Goal: Task Accomplishment & Management: Manage account settings

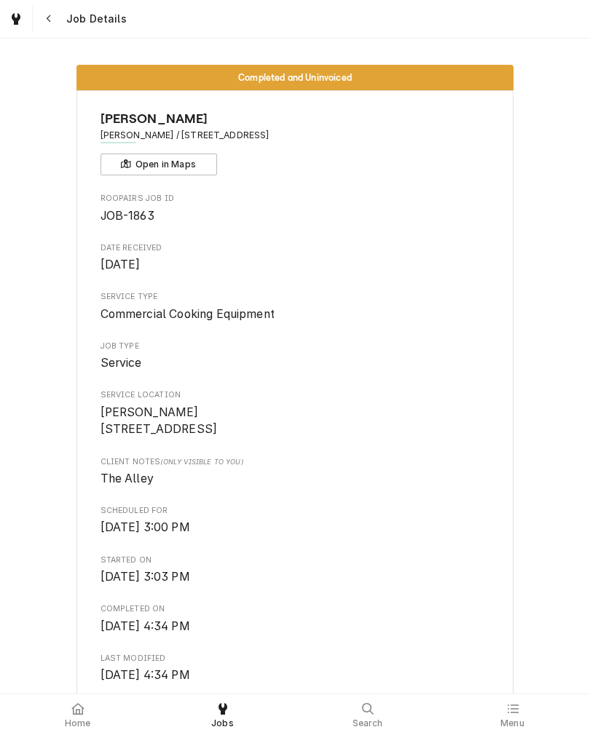
scroll to position [-1, 0]
click at [76, 713] on icon at bounding box center [77, 709] width 12 height 12
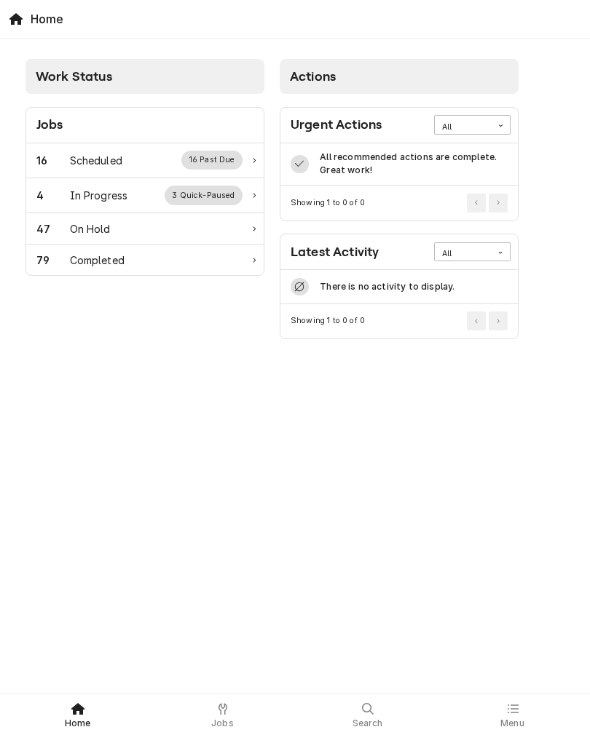
click at [126, 189] on div "In Progress" at bounding box center [99, 195] width 58 height 15
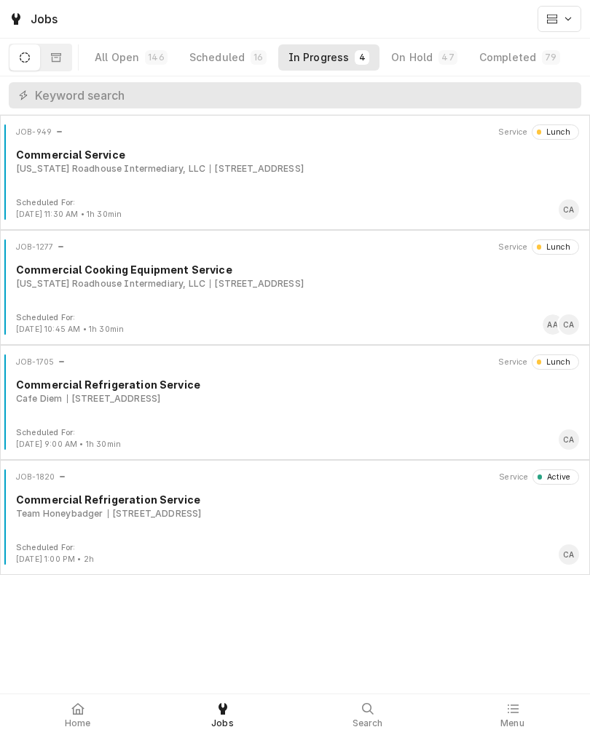
click at [347, 528] on div "JOB-1820 Service Active Commercial Refrigeration Service Team Honeybadger 7419 …" at bounding box center [295, 506] width 578 height 73
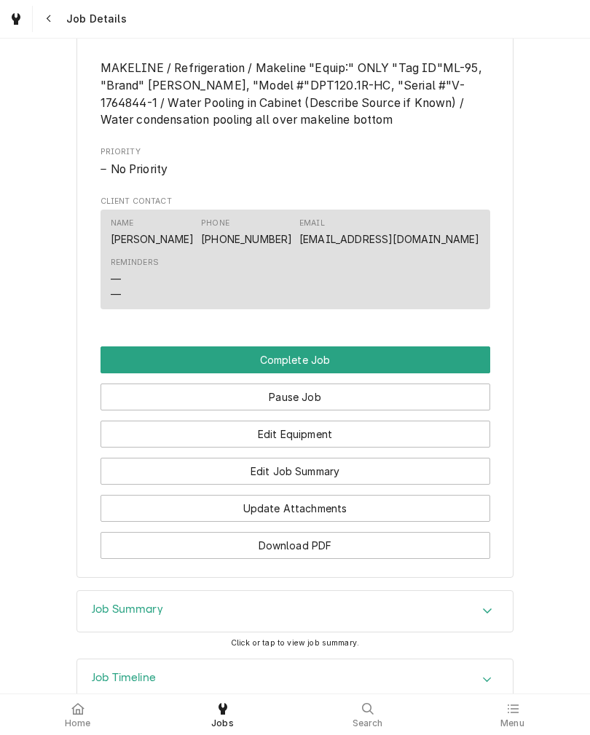
scroll to position [903, 0]
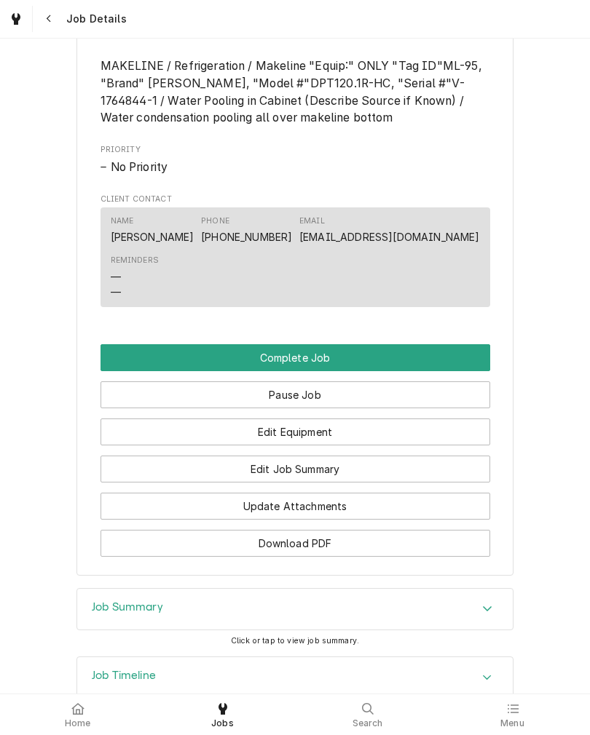
click at [379, 446] on button "Edit Equipment" at bounding box center [294, 432] width 389 height 27
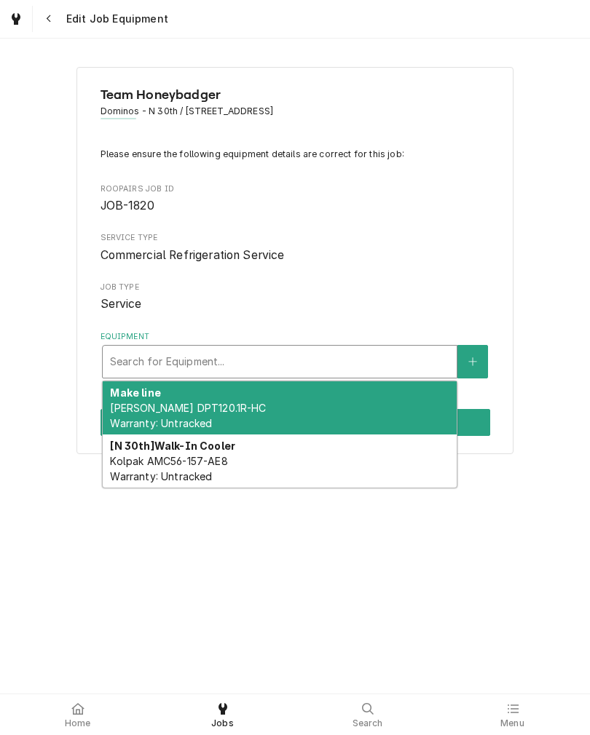
click at [240, 400] on div "Make line Randell DPT120.1R-HC Warranty: Untracked" at bounding box center [280, 407] width 354 height 53
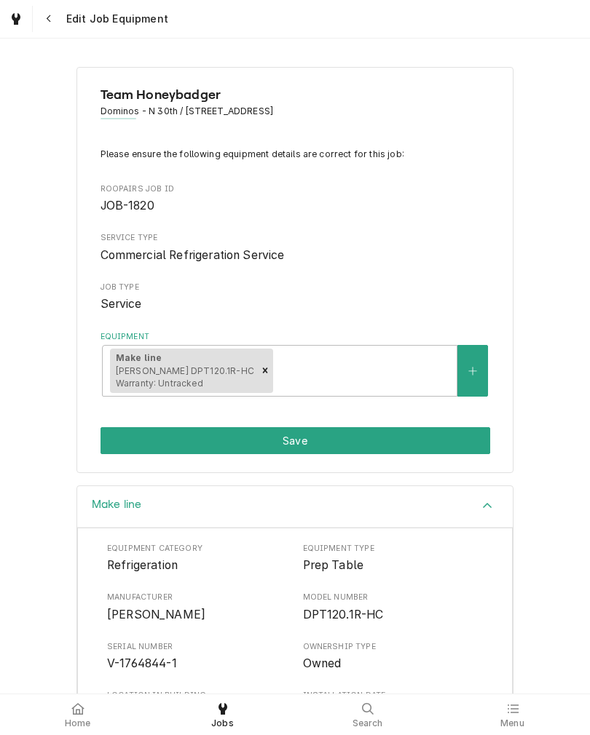
click at [305, 441] on button "Save" at bounding box center [294, 440] width 389 height 27
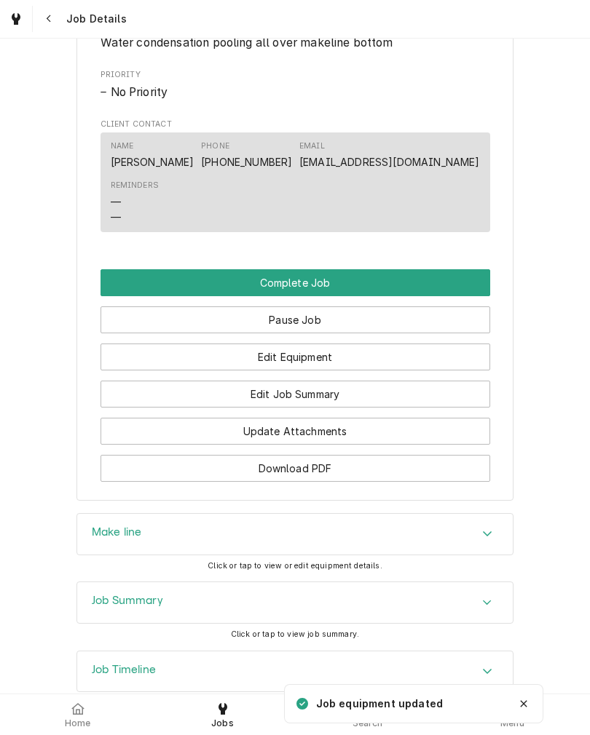
scroll to position [1034, 0]
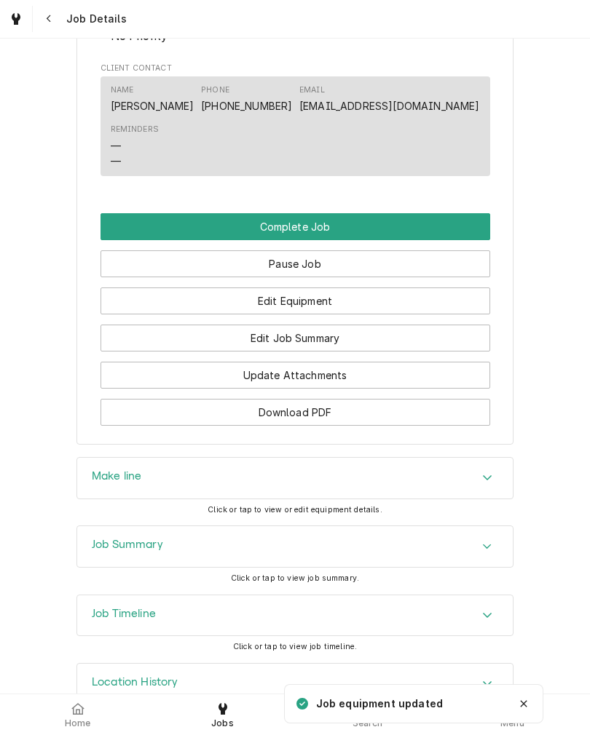
click at [386, 352] on button "Edit Job Summary" at bounding box center [294, 338] width 389 height 27
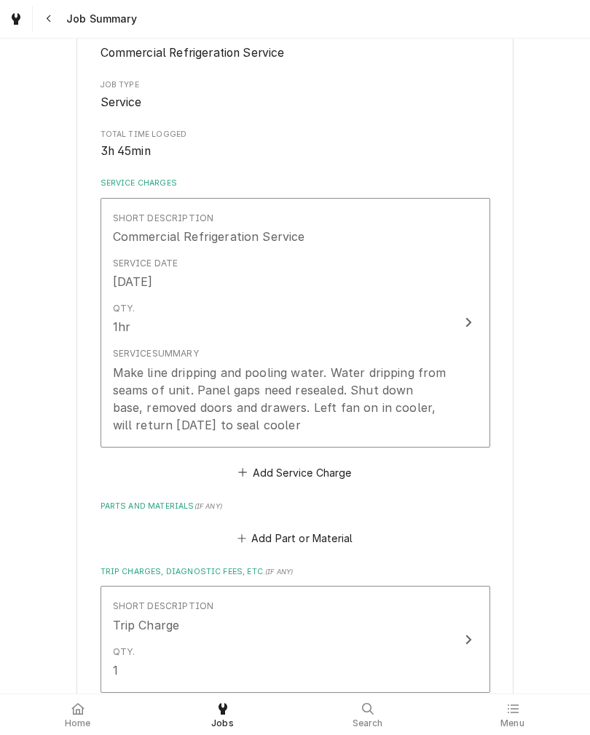
scroll to position [218, 0]
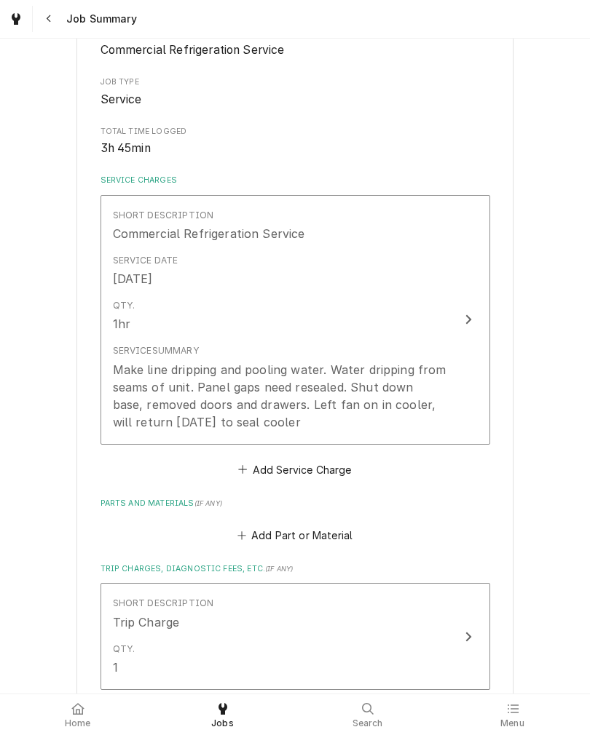
click at [438, 330] on div "Qty. 1hr" at bounding box center [280, 315] width 334 height 45
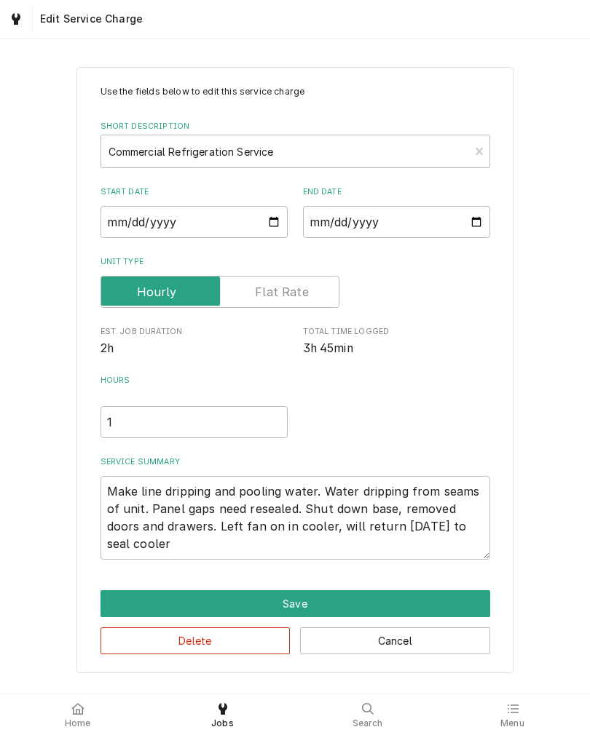
type textarea "x"
click at [247, 432] on input "1" at bounding box center [193, 422] width 187 height 32
type textarea "x"
type input "4"
click at [472, 373] on div "Use the fields below to edit this service charge Short Description Commercial R…" at bounding box center [294, 322] width 389 height 475
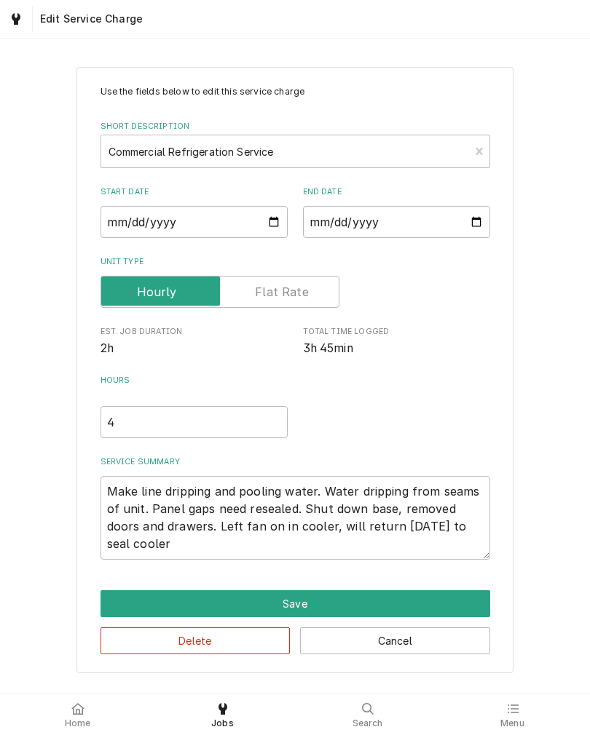
click at [284, 614] on button "Save" at bounding box center [294, 603] width 389 height 27
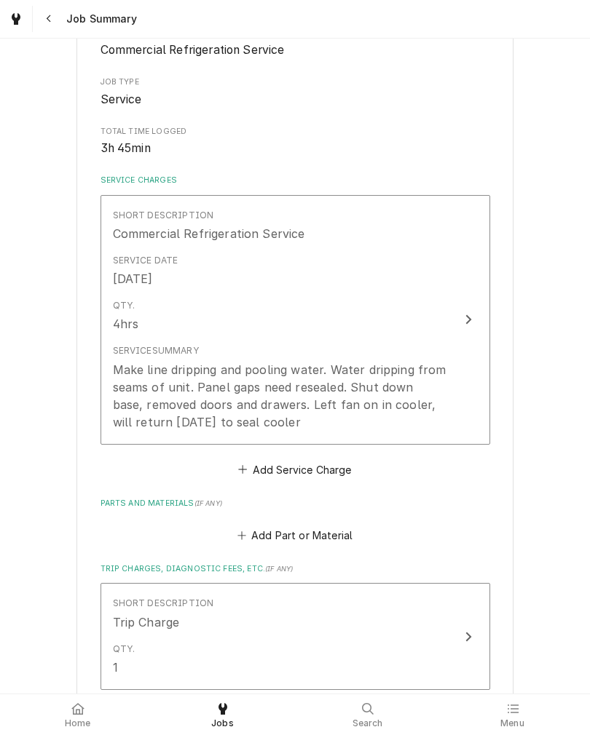
click at [426, 397] on div "Make line dripping and pooling water. Water dripping from seams of unit. Panel …" at bounding box center [280, 396] width 334 height 70
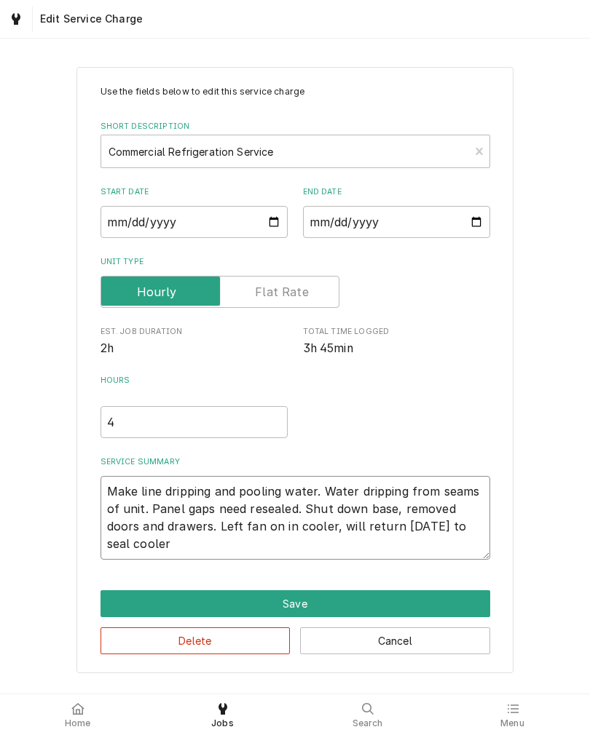
click at [108, 490] on textarea "Make line dripping and pooling water. Water dripping from seams of unit. Panel …" at bounding box center [294, 518] width 389 height 84
type textarea "x"
type textarea "Make line dripping and pooling water. Water dripping from seams of unit. Panel …"
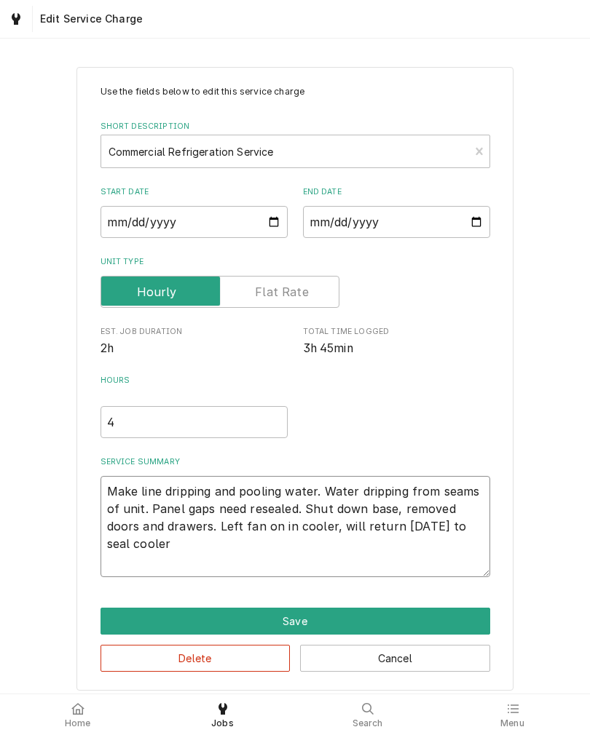
click at [138, 492] on textarea "Make line dripping and pooling water. Water dripping from seams of unit. Panel …" at bounding box center [294, 526] width 389 height 101
type textarea "x"
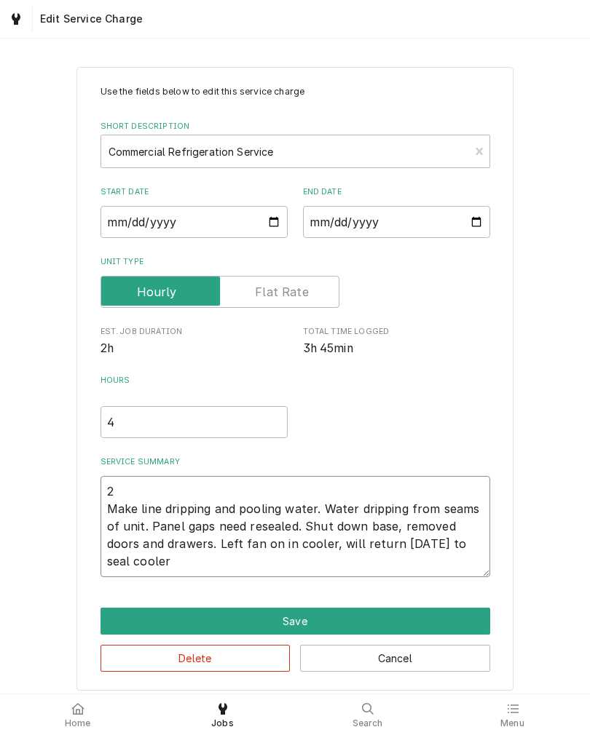
type textarea "Make line dripping and pooling water. Water dripping from seams of unit. Panel …"
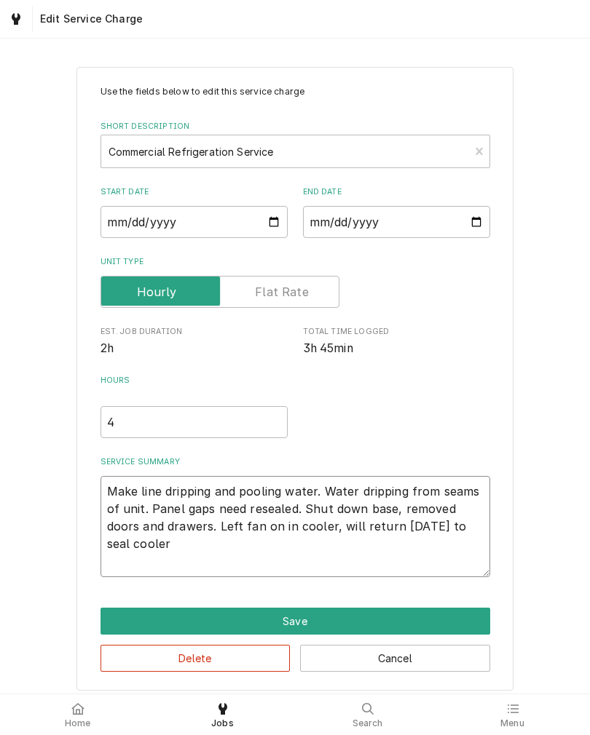
type textarea "x"
type textarea "9 Make line dripping and pooling water. Water dripping from seams of unit. Pane…"
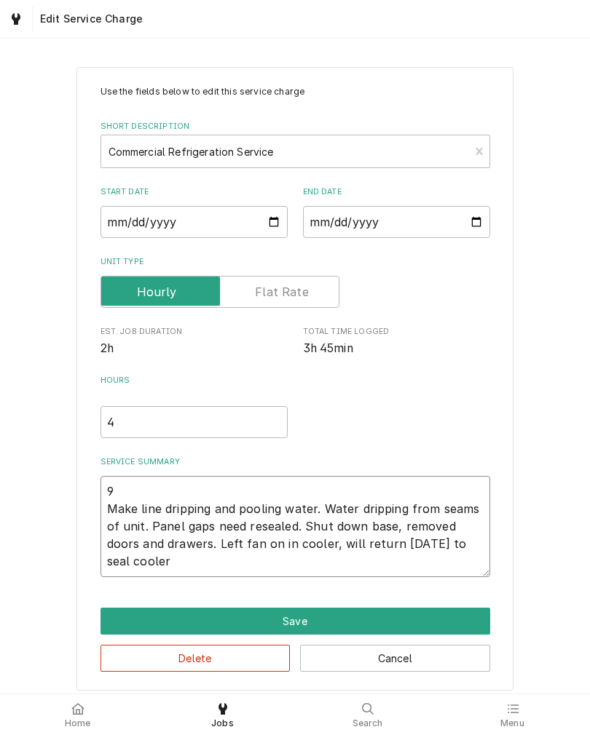
type textarea "x"
type textarea "9/ Make line dripping and pooling water. Water dripping from seams of unit. Pan…"
type textarea "x"
type textarea "9/2 Make line dripping and pooling water. Water dripping from seams of unit. Pa…"
type textarea "x"
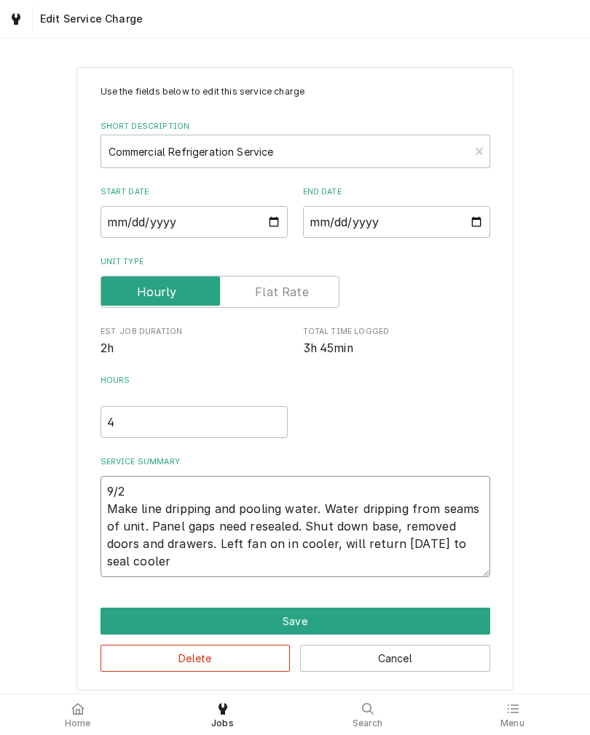
type textarea "9/26 Make line dripping and pooling water. Water dripping from seams of unit. P…"
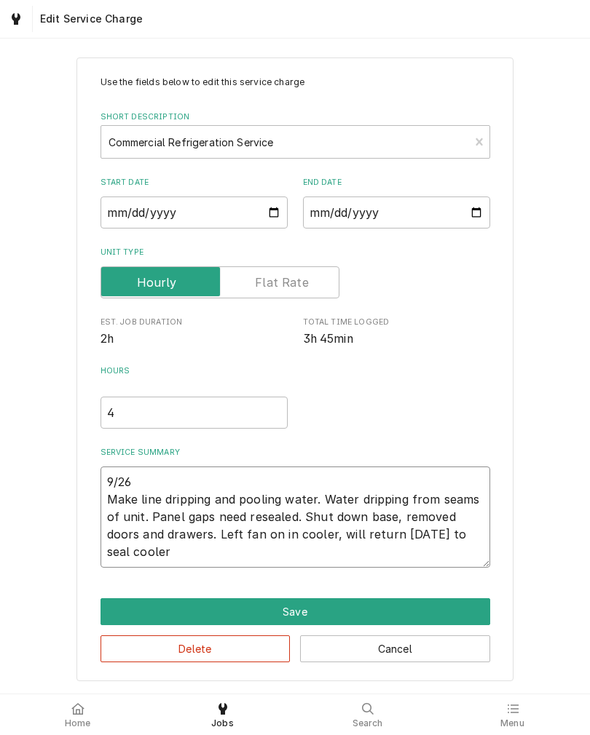
scroll to position [15, 0]
click at [458, 560] on textarea "9/26 Make line dripping and pooling water. Water dripping from seams of unit. P…" at bounding box center [294, 517] width 389 height 101
type textarea "x"
type textarea "9/26 Make line dripping and pooling water. Water dripping from seams of unit. P…"
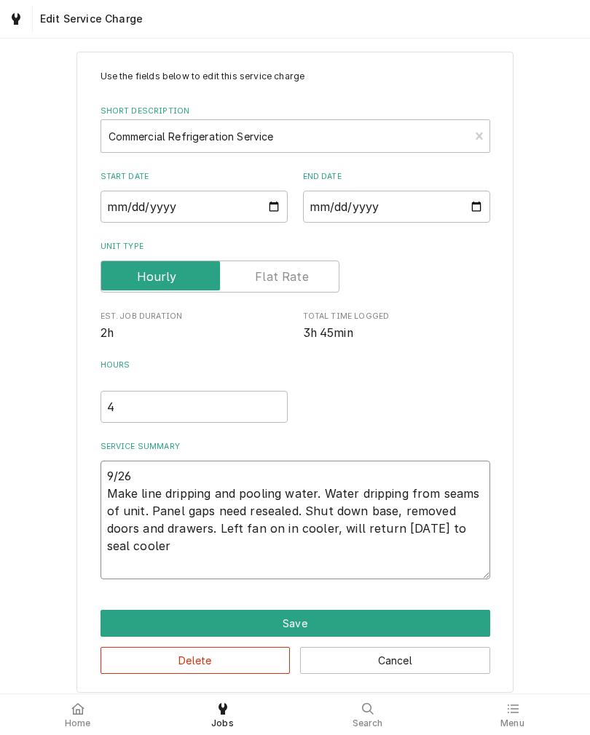
type textarea "x"
type textarea "9/26 Make line dripping and pooling water. Water dripping from seams of unit. P…"
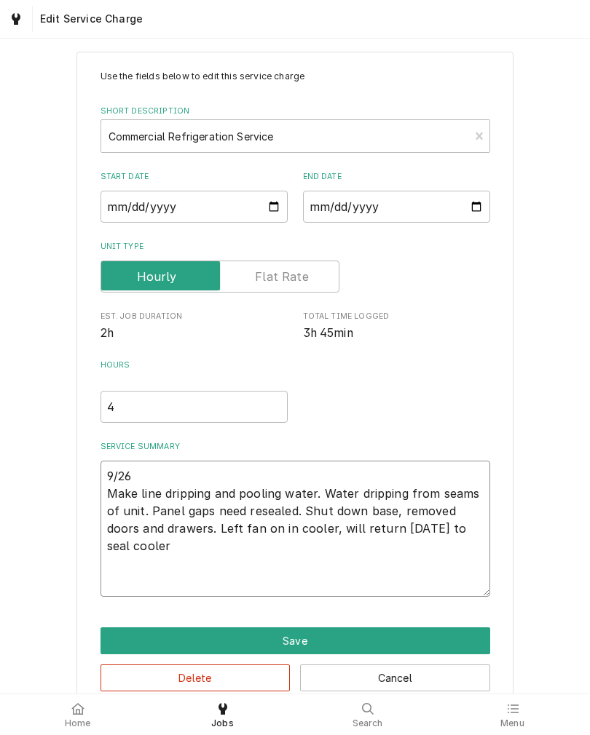
type textarea "x"
type textarea "9/26 Make line dripping and pooling water. Water dripping from seams of unit. P…"
type textarea "x"
type textarea "9/26 Make line dripping and pooling water. Water dripping from seams of unit. P…"
type textarea "x"
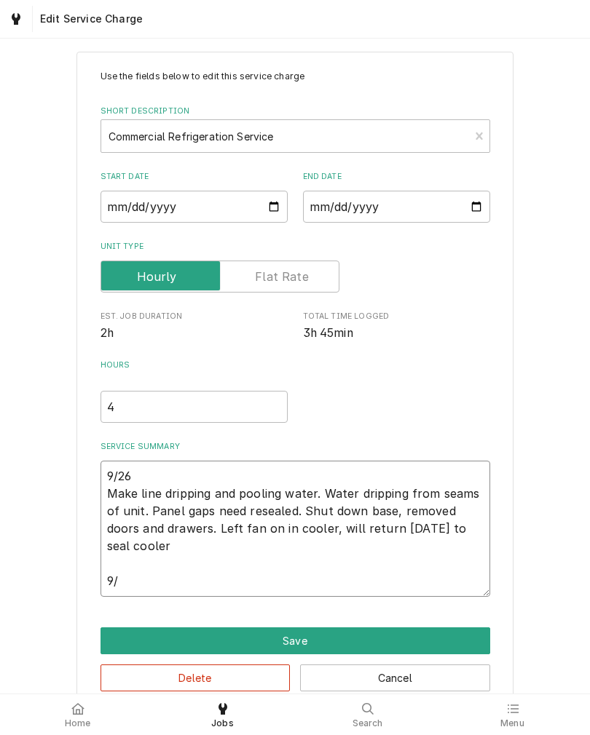
type textarea "9/26 Make line dripping and pooling water. Water dripping from seams of unit. P…"
type textarea "x"
type textarea "9/26 Make line dripping and pooling water. Water dripping from seams of unit. P…"
type textarea "x"
type textarea "9/26 Make line dripping and pooling water. Water dripping from seams of unit. P…"
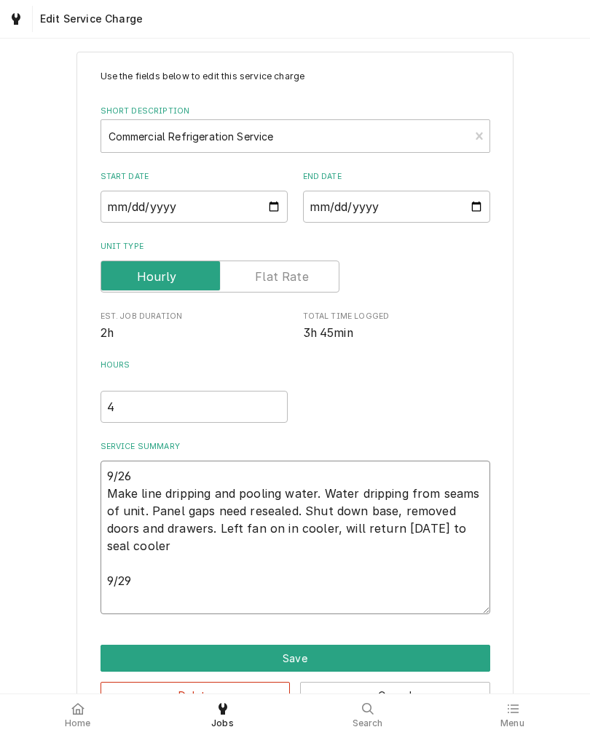
type textarea "x"
type textarea "9/26 Make line dripping and pooling water. Water dripping from seams of unit. P…"
type textarea "x"
type textarea "9/26 Make line dripping and pooling water. Water dripping from seams of unit. P…"
type textarea "x"
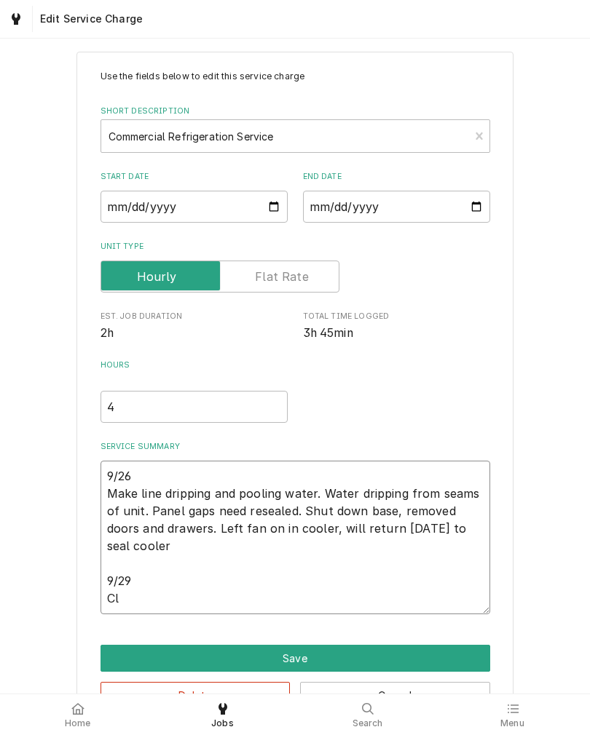
type textarea "9/26 Make line dripping and pooling water. Water dripping from seams of unit. P…"
type textarea "x"
type textarea "9/26 Make line dripping and pooling water. Water dripping from seams of unit. P…"
type textarea "x"
type textarea "9/26 Make line dripping and pooling water. Water dripping from seams of unit. P…"
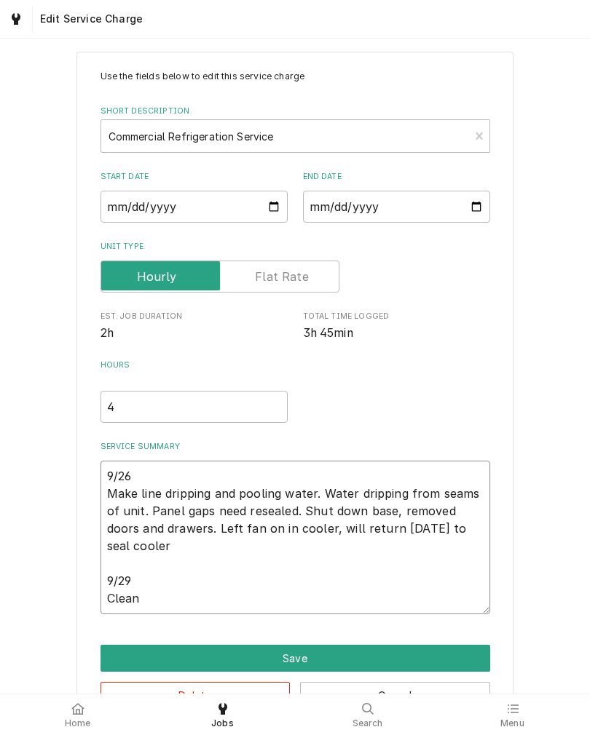
type textarea "x"
type textarea "9/26 Make line dripping and pooling water. Water dripping from seams of unit. P…"
type textarea "x"
type textarea "9/26 Make line dripping and pooling water. Water dripping from seams of unit. P…"
type textarea "x"
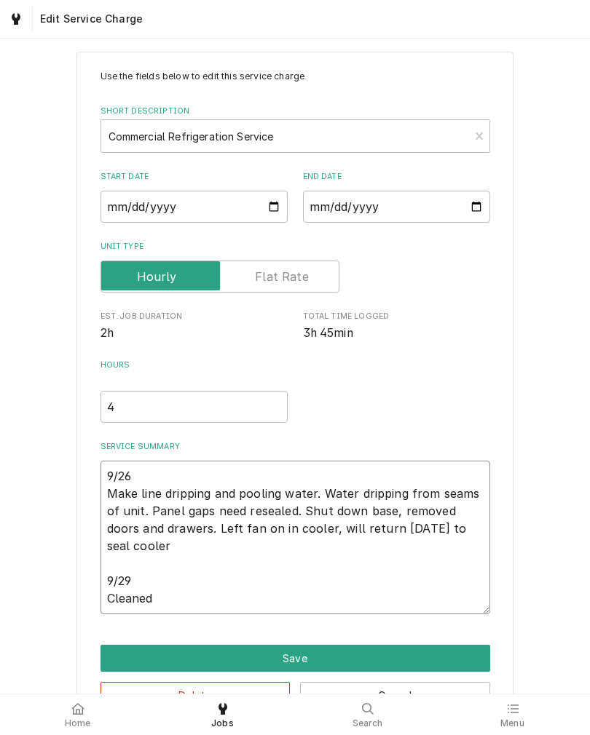
type textarea "9/26 Make line dripping and pooling water. Water dripping from seams of unit. P…"
type textarea "x"
type textarea "9/26 Make line dripping and pooling water. Water dripping from seams of unit. P…"
type textarea "x"
type textarea "9/26 Make line dripping and pooling water. Water dripping from seams of unit. P…"
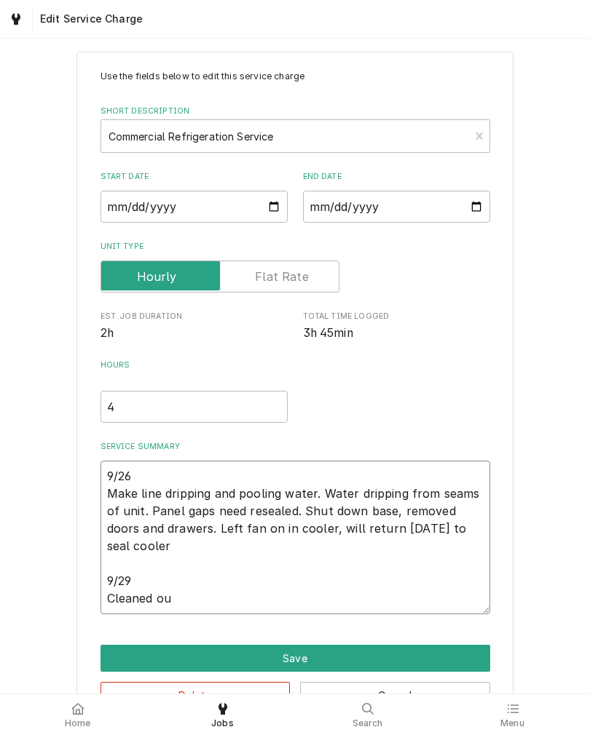
type textarea "x"
type textarea "9/26 Make line dripping and pooling water. Water dripping from seams of unit. P…"
type textarea "x"
type textarea "9/26 Make line dripping and pooling water. Water dripping from seams of unit. P…"
type textarea "x"
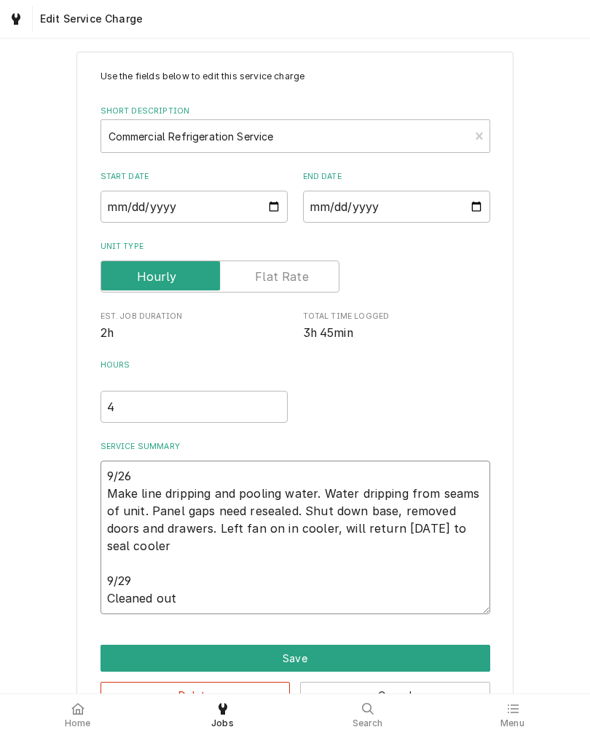
type textarea "9/26 Make line dripping and pooling water. Water dripping from seams of unit. P…"
type textarea "x"
type textarea "9/26 Make line dripping and pooling water. Water dripping from seams of unit. P…"
type textarea "x"
type textarea "9/26 Make line dripping and pooling water. Water dripping from seams of unit. P…"
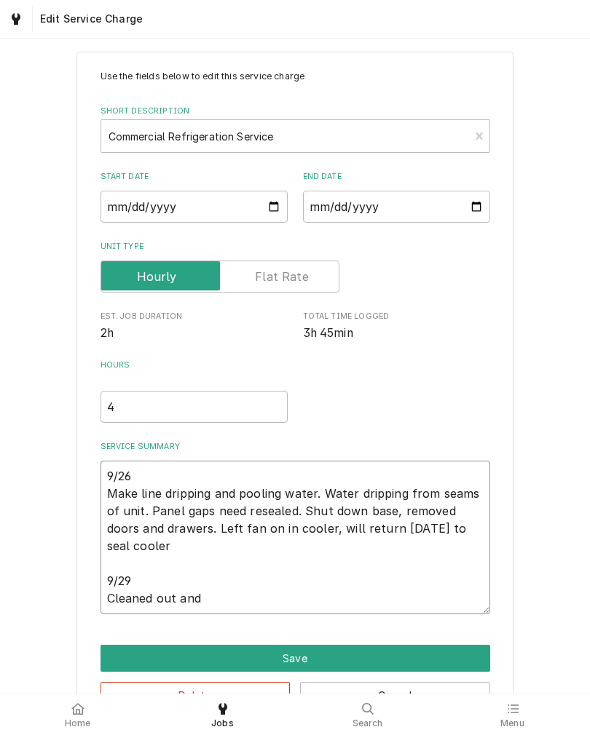
type textarea "x"
type textarea "9/26 Make line dripping and pooling water. Water dripping from seams of unit. P…"
type textarea "x"
type textarea "9/26 Make line dripping and pooling water. Water dripping from seams of unit. P…"
type textarea "x"
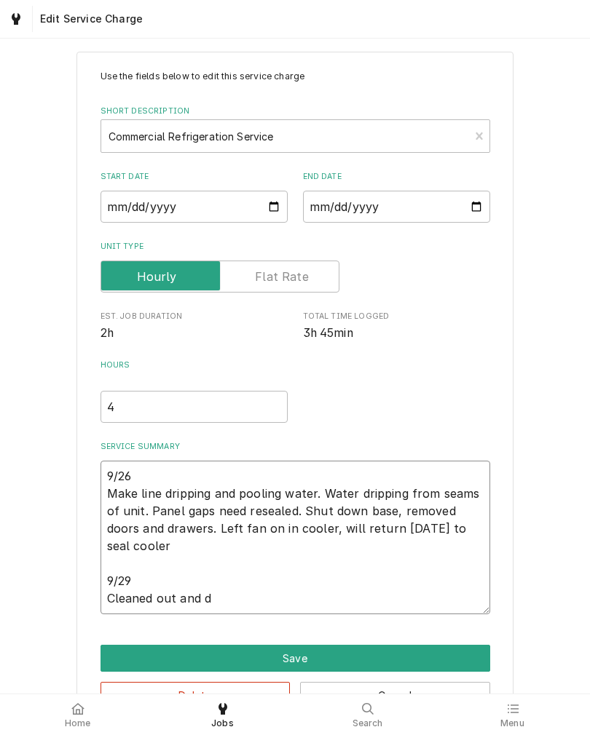
type textarea "9/26 Make line dripping and pooling water. Water dripping from seams of unit. P…"
type textarea "x"
type textarea "9/26 Make line dripping and pooling water. Water dripping from seams of unit. P…"
type textarea "x"
type textarea "9/26 Make line dripping and pooling water. Water dripping from seams of unit. P…"
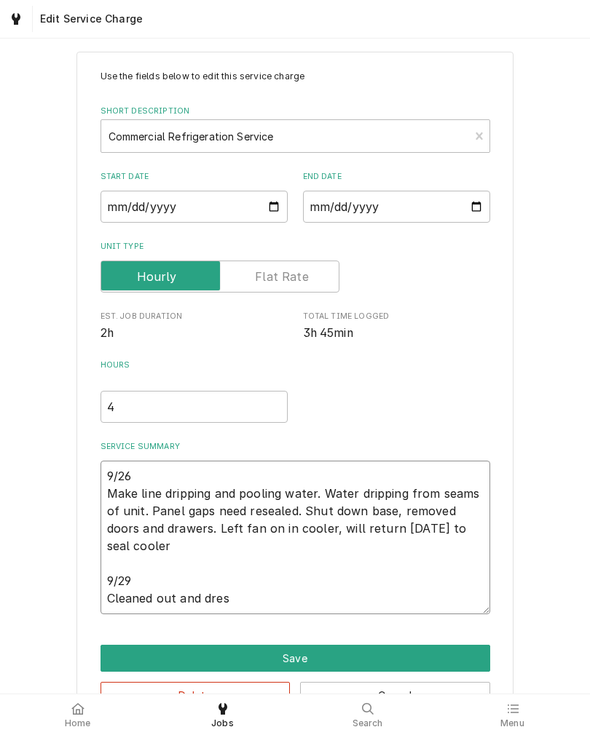
type textarea "x"
type textarea "9/26 Make line dripping and pooling water. Water dripping from seams of unit. P…"
type textarea "x"
type textarea "9/26 Make line dripping and pooling water. Water dripping from seams of unit. P…"
type textarea "x"
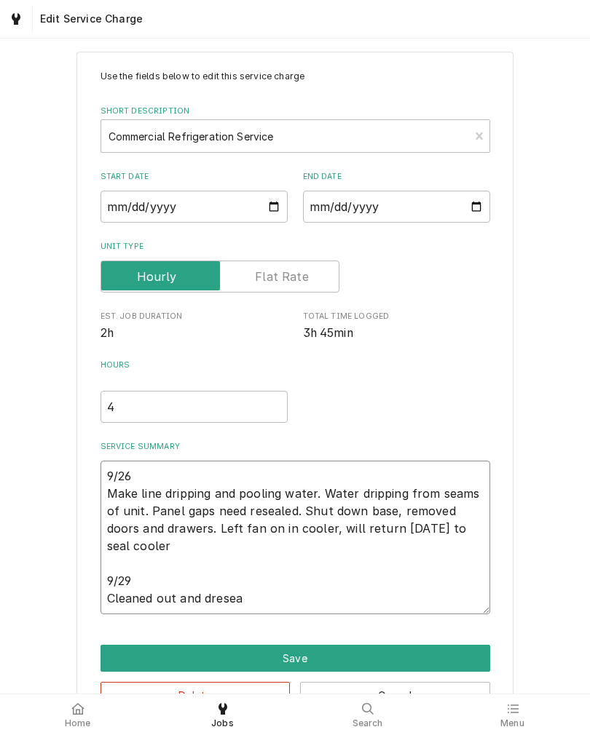
type textarea "9/26 Make line dripping and pooling water. Water dripping from seams of unit. P…"
type textarea "x"
type textarea "9/26 Make line dripping and pooling water. Water dripping from seams of unit. P…"
type textarea "x"
type textarea "9/26 Make line dripping and pooling water. Water dripping from seams of unit. P…"
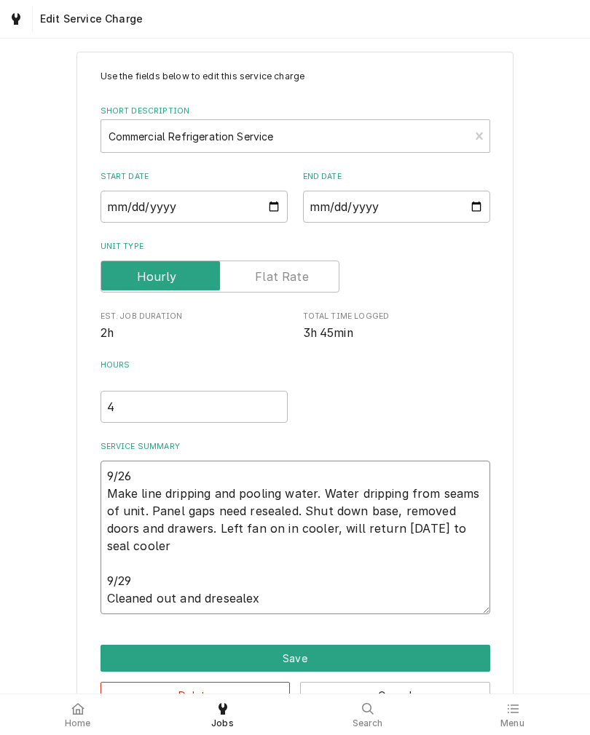
type textarea "x"
type textarea "9/26 Make line dripping and pooling water. Water dripping from seams of unit. P…"
type textarea "x"
type textarea "9/26 Make line dripping and pooling water. Water dripping from seams of unit. P…"
type textarea "x"
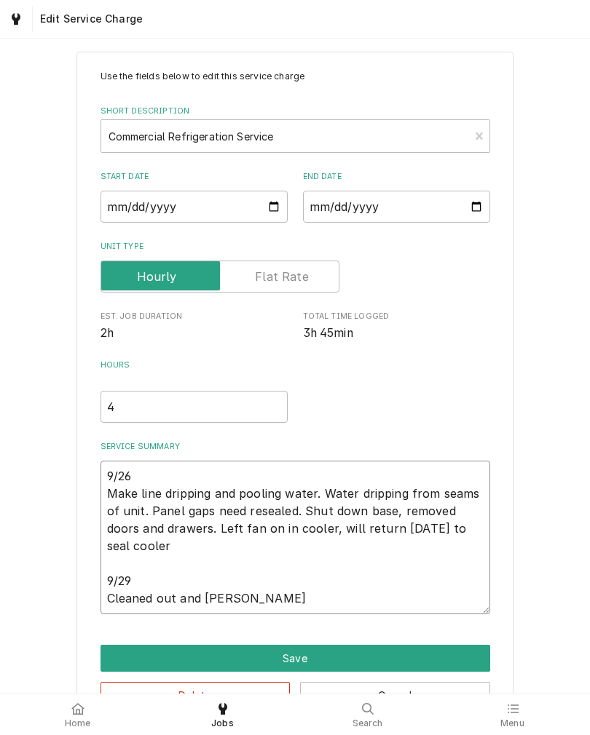
type textarea "9/26 Make line dripping and pooling water. Water dripping from seams of unit. P…"
type textarea "x"
type textarea "9/26 Make line dripping and pooling water. Water dripping from seams of unit. P…"
type textarea "x"
type textarea "9/26 Make line dripping and pooling water. Water dripping from seams of unit. P…"
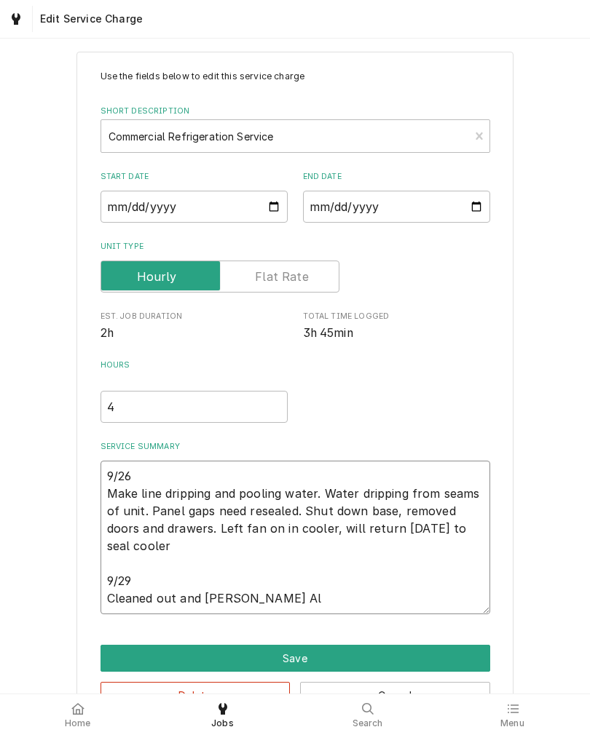
type textarea "x"
type textarea "9/26 Make line dripping and pooling water. Water dripping from seams of unit. P…"
type textarea "x"
type textarea "9/26 Make line dripping and pooling water. Water dripping from seams of unit. P…"
type textarea "x"
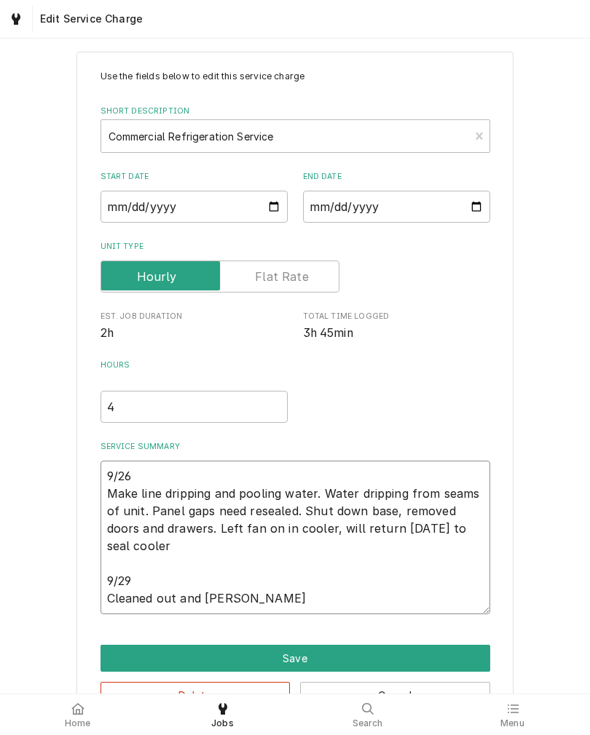
type textarea "9/26 Make line dripping and pooling water. Water dripping from seams of unit. P…"
type textarea "x"
type textarea "9/26 Make line dripping and pooling water. Water dripping from seams of unit. P…"
type textarea "x"
type textarea "9/26 Make line dripping and pooling water. Water dripping from seams of unit. P…"
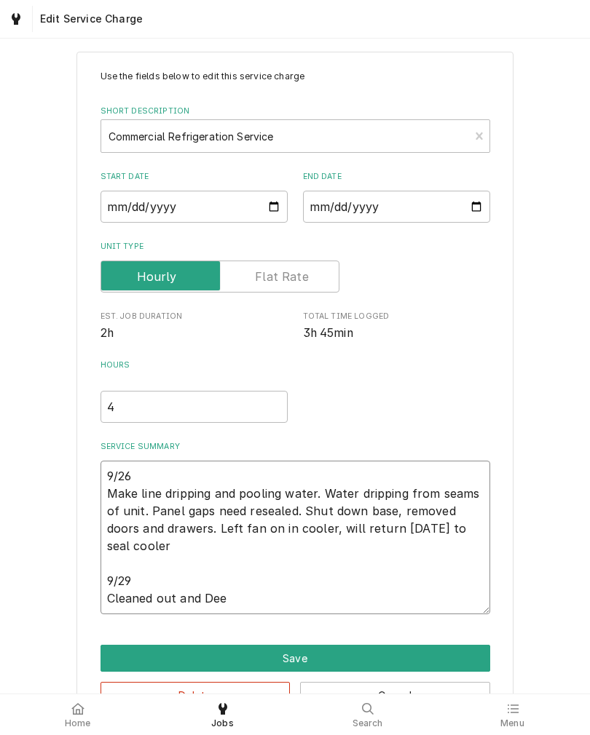
type textarea "x"
type textarea "9/26 Make line dripping and pooling water. Water dripping from seams of unit. P…"
type textarea "x"
type textarea "9/26 Make line dripping and pooling water. Water dripping from seams of unit. P…"
type textarea "x"
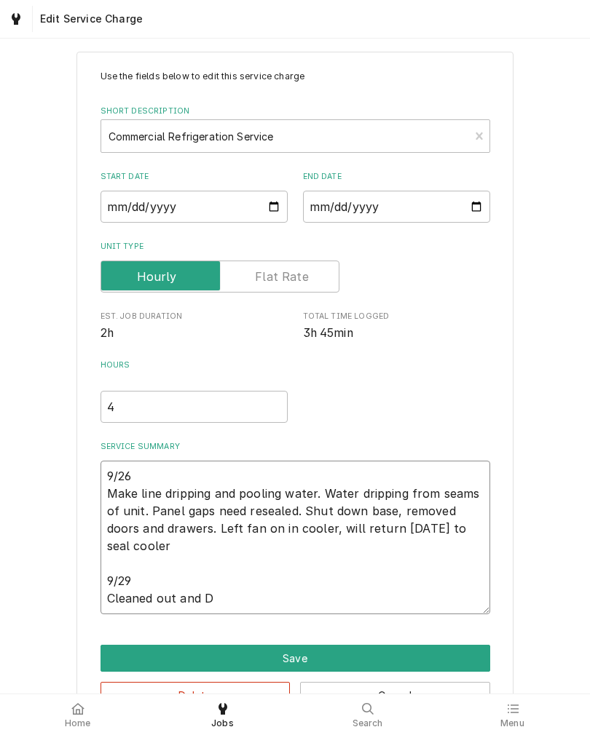
type textarea "9/26 Make line dripping and pooling water. Water dripping from seams of unit. P…"
type textarea "x"
type textarea "9/26 Make line dripping and pooling water. Water dripping from seams of unit. P…"
type textarea "x"
type textarea "9/26 Make line dripping and pooling water. Water dripping from seams of unit. P…"
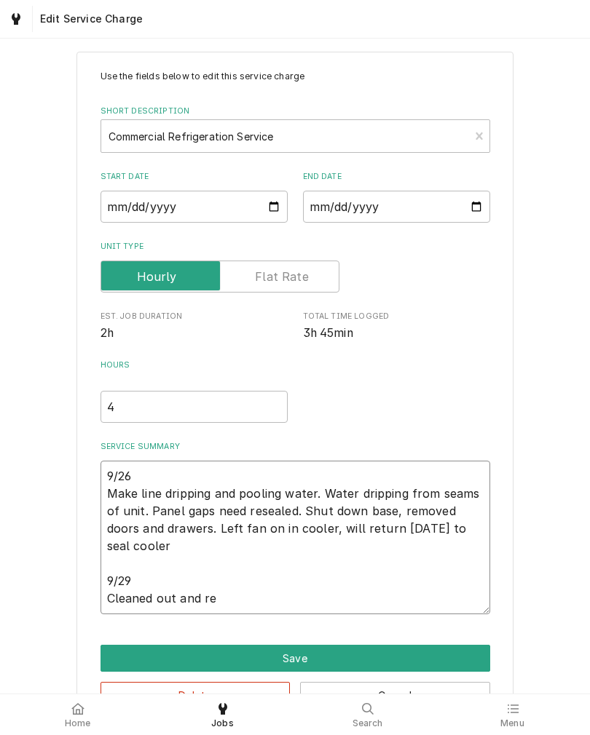
type textarea "x"
type textarea "9/26 Make line dripping and pooling water. Water dripping from seams of unit. P…"
type textarea "x"
type textarea "9/26 Make line dripping and pooling water. Water dripping from seams of unit. P…"
type textarea "x"
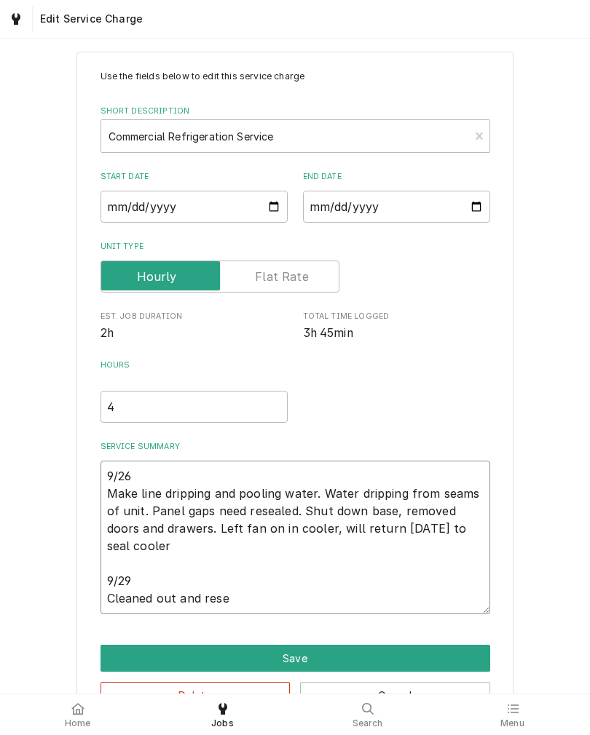
type textarea "9/26 Make line dripping and pooling water. Water dripping from seams of unit. P…"
type textarea "x"
type textarea "9/26 Make line dripping and pooling water. Water dripping from seams of unit. P…"
type textarea "x"
type textarea "9/26 Make line dripping and pooling water. Water dripping from seams of unit. P…"
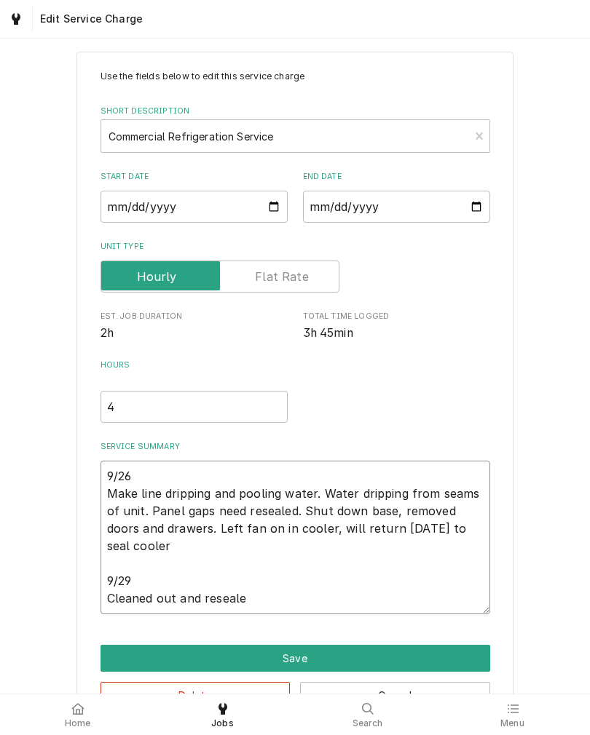
type textarea "x"
type textarea "9/26 Make line dripping and pooling water. Water dripping from seams of unit. P…"
type textarea "x"
type textarea "9/26 Make line dripping and pooling water. Water dripping from seams of unit. P…"
type textarea "x"
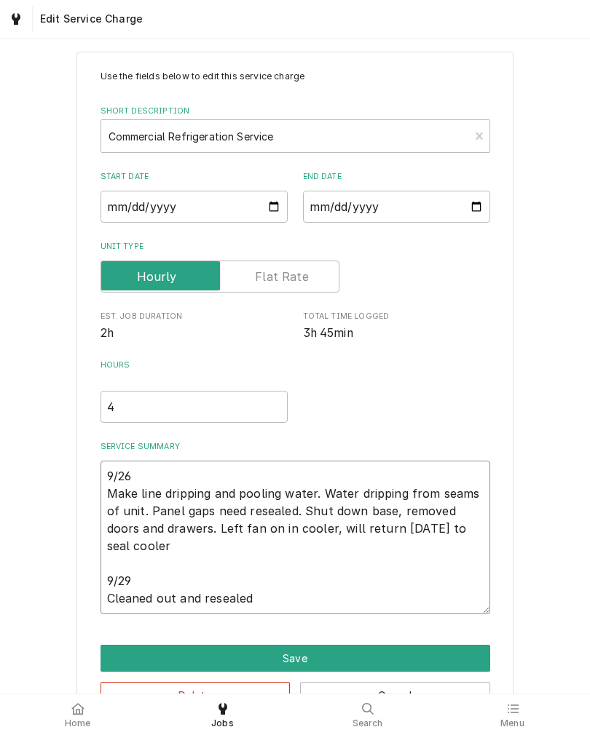
type textarea "9/26 Make line dripping and pooling water. Water dripping from seams of unit. P…"
type textarea "x"
type textarea "9/26 Make line dripping and pooling water. Water dripping from seams of unit. P…"
type textarea "x"
type textarea "9/26 Make line dripping and pooling water. Water dripping from seams of unit. P…"
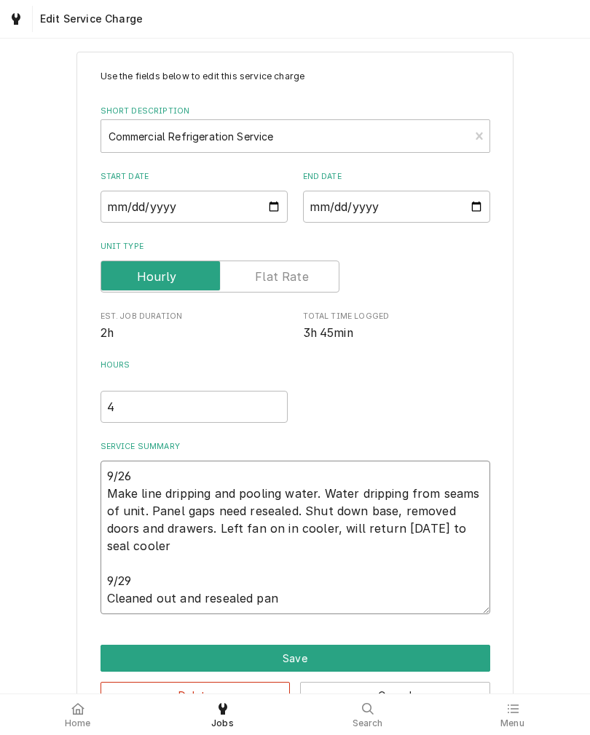
type textarea "x"
type textarea "9/26 Make line dripping and pooling water. Water dripping from seams of unit. P…"
type textarea "x"
type textarea "9/26 Make line dripping and pooling water. Water dripping from seams of unit. P…"
type textarea "x"
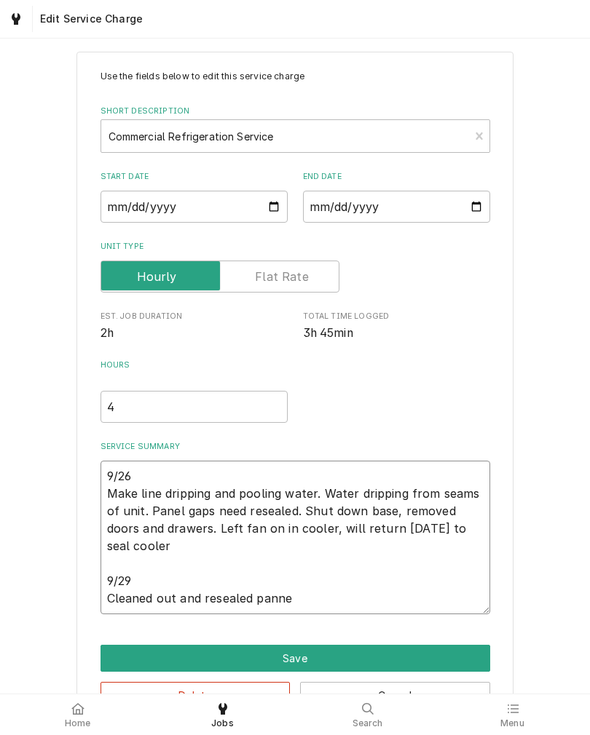
type textarea "9/26 Make line dripping and pooling water. Water dripping from seams of unit. P…"
type textarea "x"
type textarea "9/26 Make line dripping and pooling water. Water dripping from seams of unit. P…"
type textarea "x"
type textarea "9/26 Make line dripping and pooling water. Water dripping from seams of unit. P…"
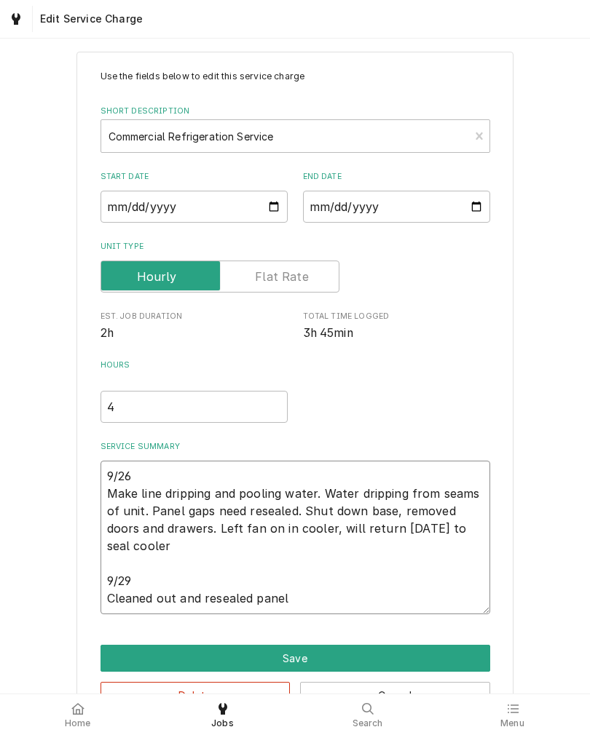
type textarea "x"
type textarea "9/26 Make line dripping and pooling water. Water dripping from seams of unit. P…"
type textarea "x"
type textarea "9/26 Make line dripping and pooling water. Water dripping from seams of unit. P…"
type textarea "x"
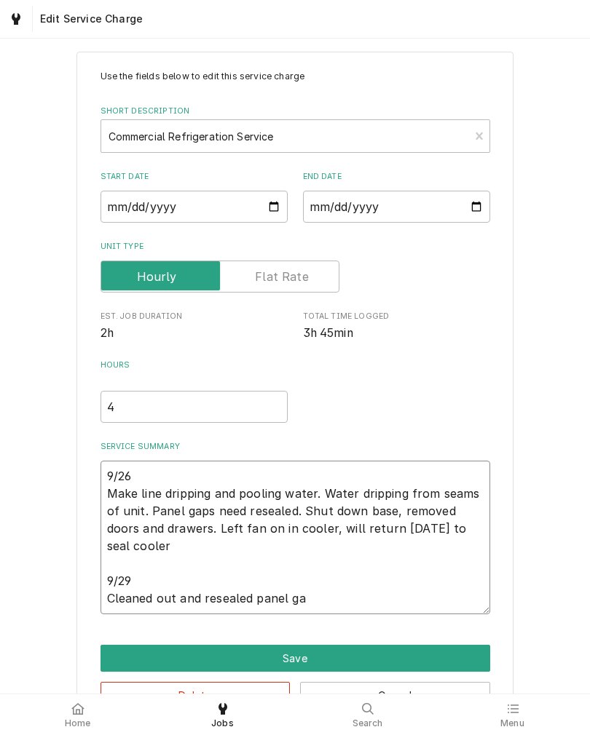
type textarea "9/26 Make line dripping and pooling water. Water dripping from seams of unit. P…"
type textarea "x"
type textarea "9/26 Make line dripping and pooling water. Water dripping from seams of unit. P…"
type textarea "x"
type textarea "9/26 Make line dripping and pooling water. Water dripping from seams of unit. P…"
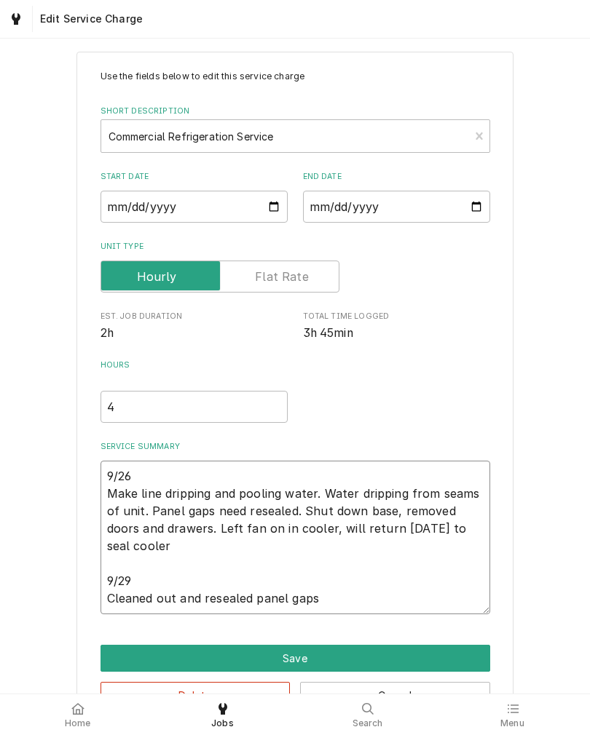
click at [151, 601] on textarea "9/26 Make line dripping and pooling water. Water dripping from seams of unit. P…" at bounding box center [294, 538] width 389 height 154
type textarea "x"
type textarea "9/26 Make line dripping and pooling water. Water dripping from seams of unit. P…"
type textarea "x"
type textarea "9/26 Make line dripping and pooling water. Water dripping from seams of unit. P…"
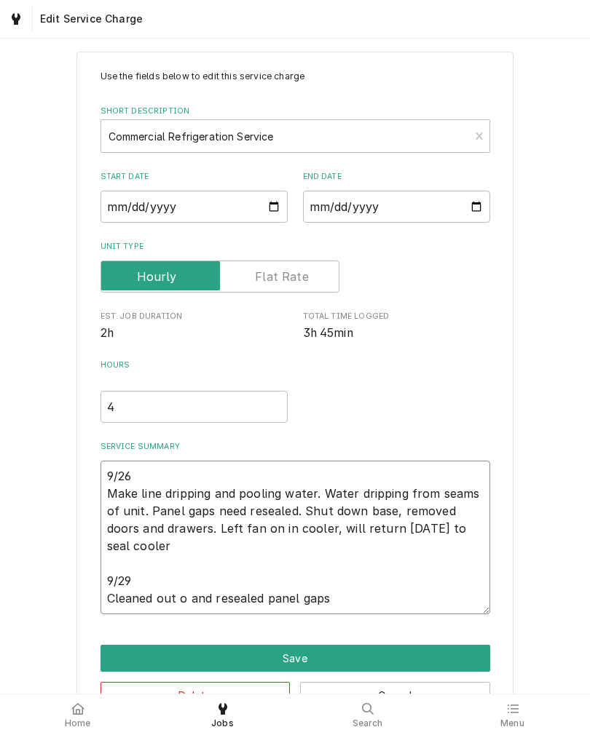
type textarea "x"
type textarea "9/26 Make line dripping and pooling water. Water dripping from seams of unit. P…"
type textarea "x"
type textarea "9/26 Make line dripping and pooling water. Water dripping from seams of unit. P…"
type textarea "x"
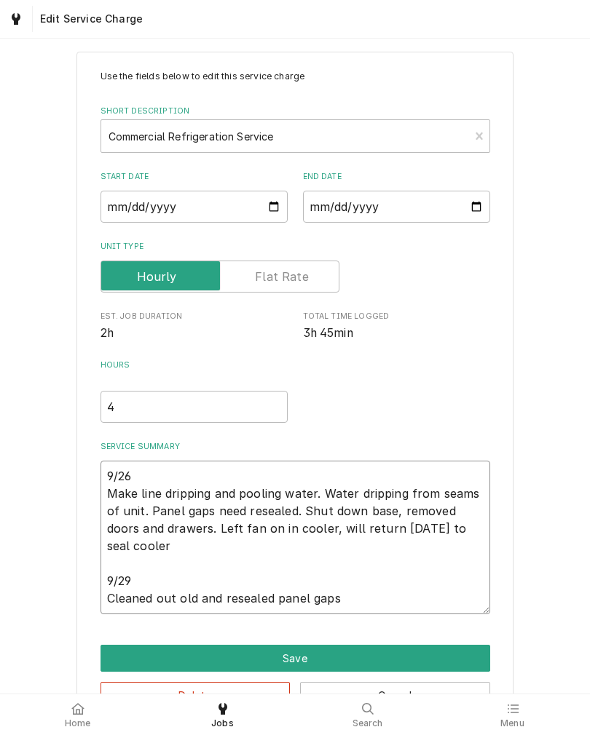
type textarea "9/26 Make line dripping and pooling water. Water dripping from seams of unit. P…"
type textarea "x"
type textarea "9/26 Make line dripping and pooling water. Water dripping from seams of unit. P…"
type textarea "x"
type textarea "9/26 Make line dripping and pooling water. Water dripping from seams of unit. P…"
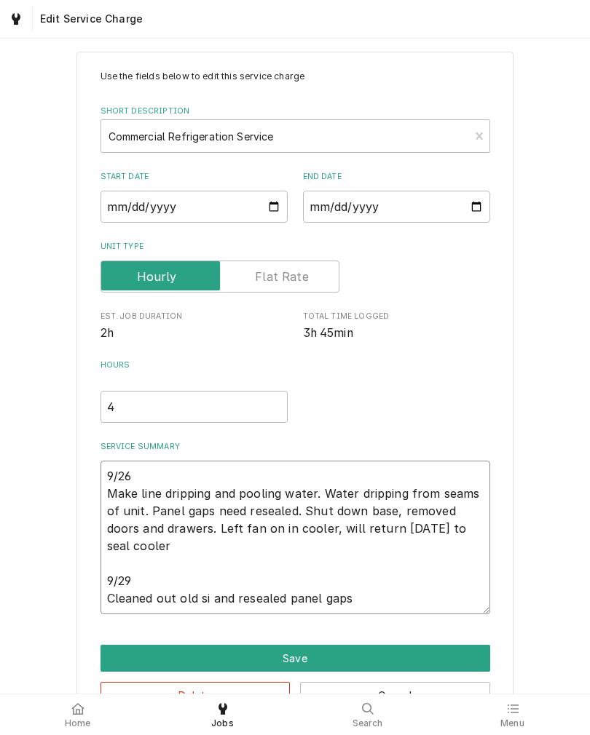
type textarea "x"
type textarea "9/26 Make line dripping and pooling water. Water dripping from seams of unit. P…"
type textarea "x"
type textarea "9/26 Make line dripping and pooling water. Water dripping from seams of unit. P…"
type textarea "x"
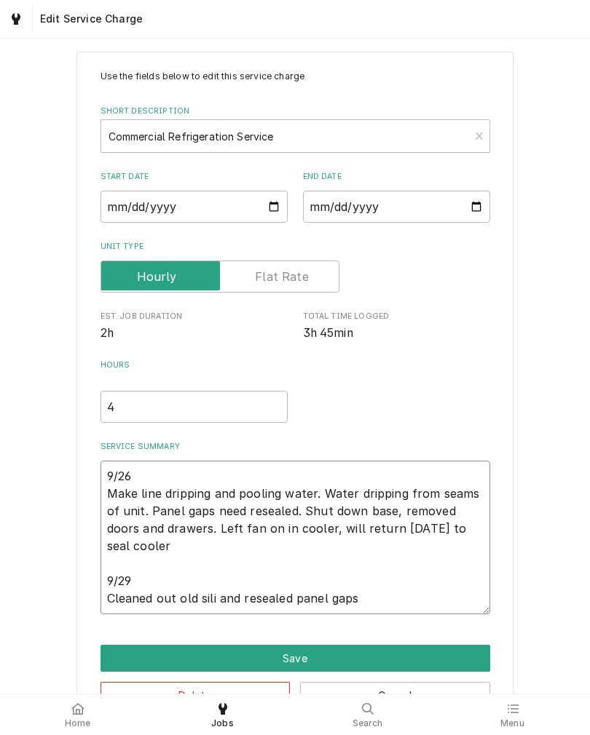
type textarea "9/26 Make line dripping and pooling water. Water dripping from seams of unit. P…"
type textarea "x"
type textarea "9/26 Make line dripping and pooling water. Water dripping from seams of unit. P…"
type textarea "x"
type textarea "9/26 Make line dripping and pooling water. Water dripping from seams of unit. P…"
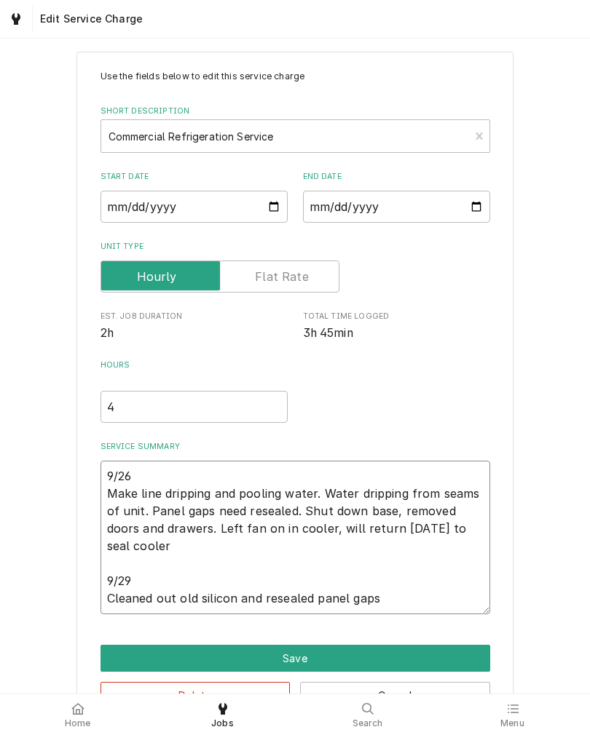
type textarea "x"
type textarea "9/26 Make line dripping and pooling water. Water dripping from seams of unit. P…"
click at [456, 607] on textarea "9/26 Make line dripping and pooling water. Water dripping from seams of unit. P…" at bounding box center [294, 538] width 389 height 154
type textarea "x"
type textarea "9/26 Make line dripping and pooling water. Water dripping from seams of unit. P…"
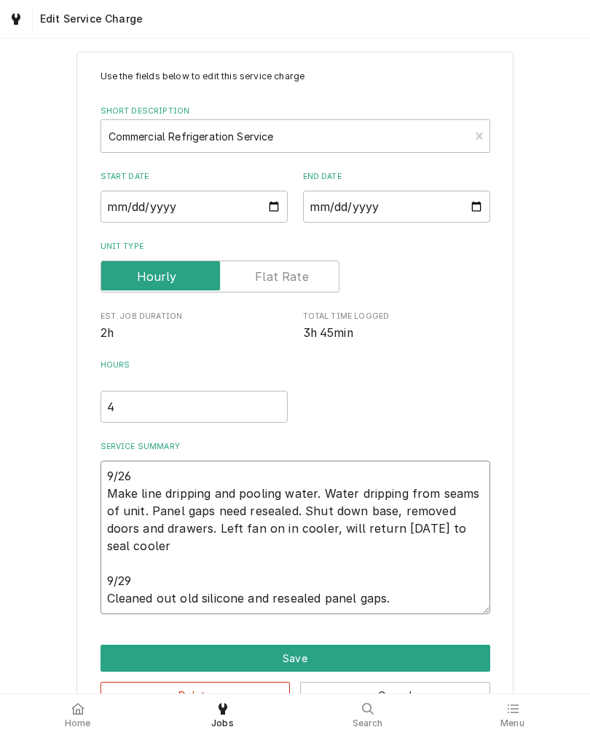
type textarea "x"
type textarea "9/26 Make line dripping and pooling water. Water dripping from seams of unit. P…"
type textarea "x"
type textarea "9/26 Make line dripping and pooling water. Water dripping from seams of unit. P…"
type textarea "x"
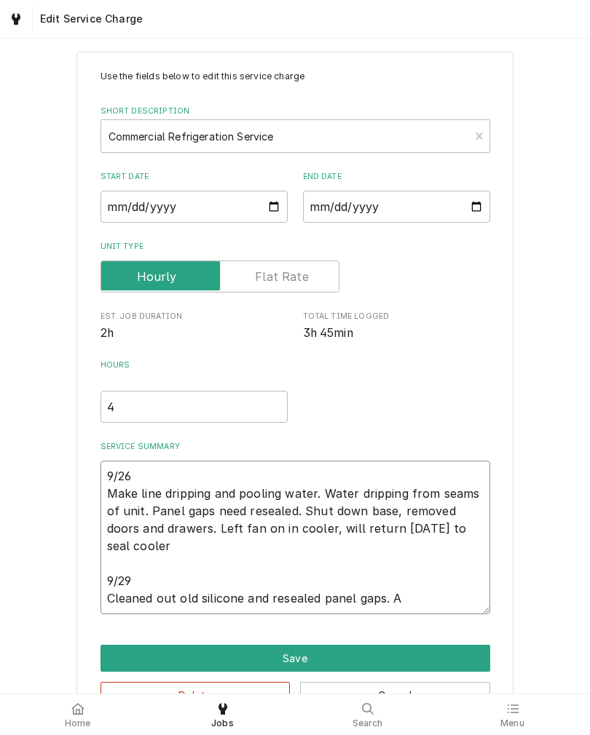
type textarea "9/26 Make line dripping and pooling water. Water dripping from seams of unit. P…"
type textarea "x"
type textarea "9/26 Make line dripping and pooling water. Water dripping from seams of unit. P…"
type textarea "x"
type textarea "9/26 Make line dripping and pooling water. Water dripping from seams of unit. P…"
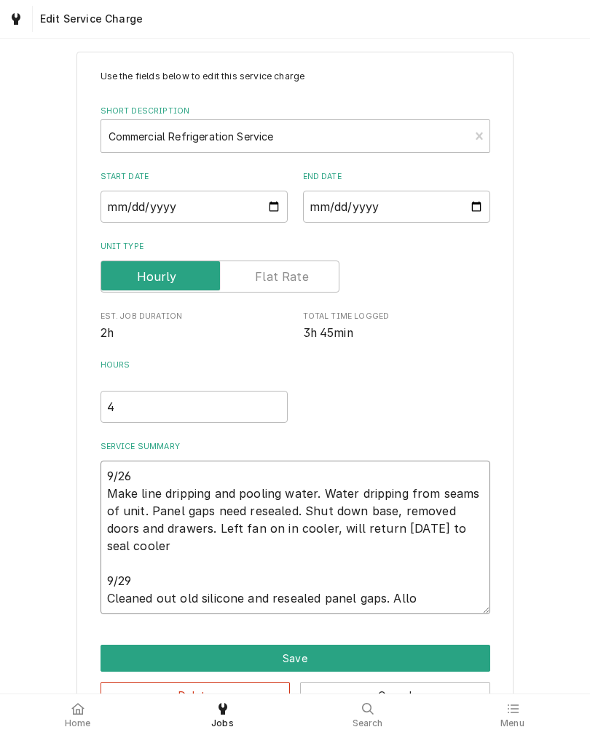
type textarea "x"
type textarea "9/26 Make line dripping and pooling water. Water dripping from seams of unit. P…"
type textarea "x"
type textarea "9/26 Make line dripping and pooling water. Water dripping from seams of unit. P…"
type textarea "x"
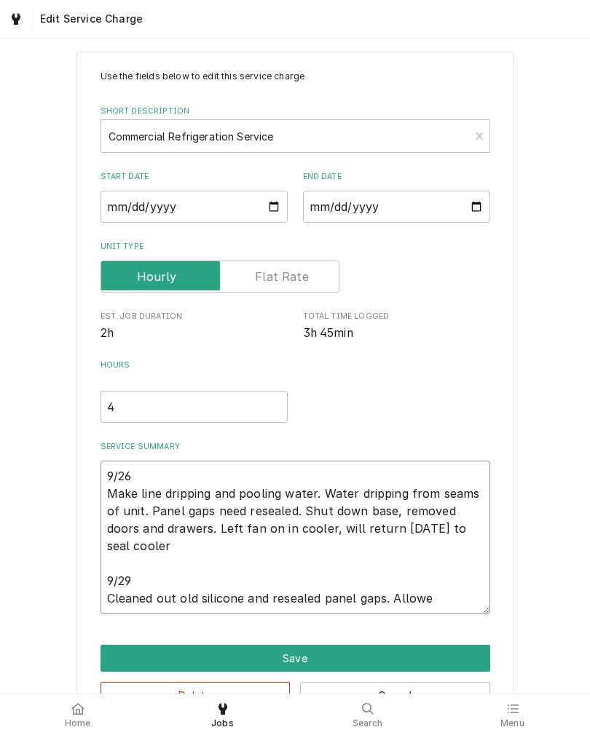
type textarea "9/26 Make line dripping and pooling water. Water dripping from seams of unit. P…"
type textarea "x"
type textarea "9/26 Make line dripping and pooling water. Water dripping from seams of unit. P…"
type textarea "x"
type textarea "9/26 Make line dripping and pooling water. Water dripping from seams of unit. P…"
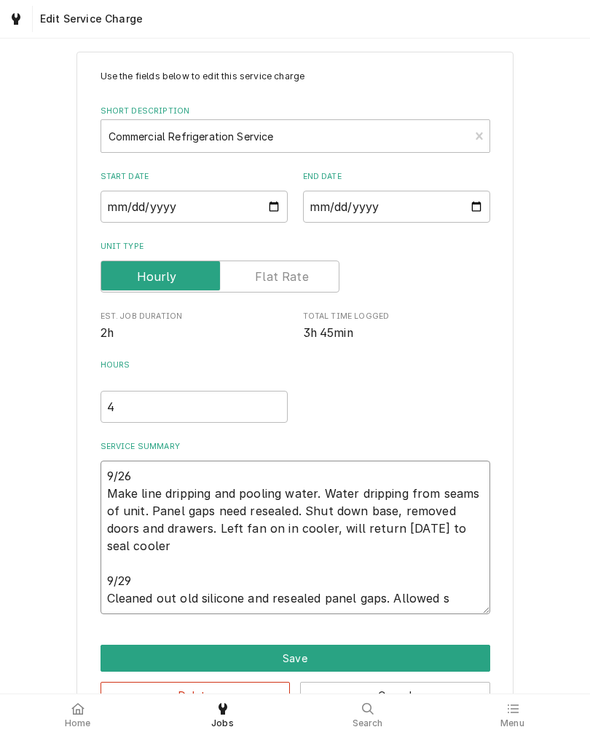
type textarea "x"
type textarea "9/26 Make line dripping and pooling water. Water dripping from seams of unit. P…"
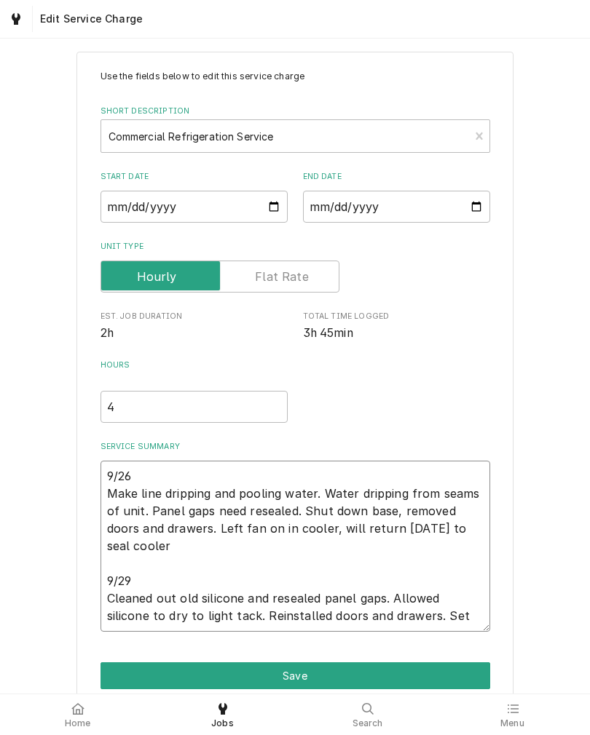
click at [215, 529] on textarea "9/26 Make line dripping and pooling water. Water dripping from seams of unit. P…" at bounding box center [294, 546] width 389 height 171
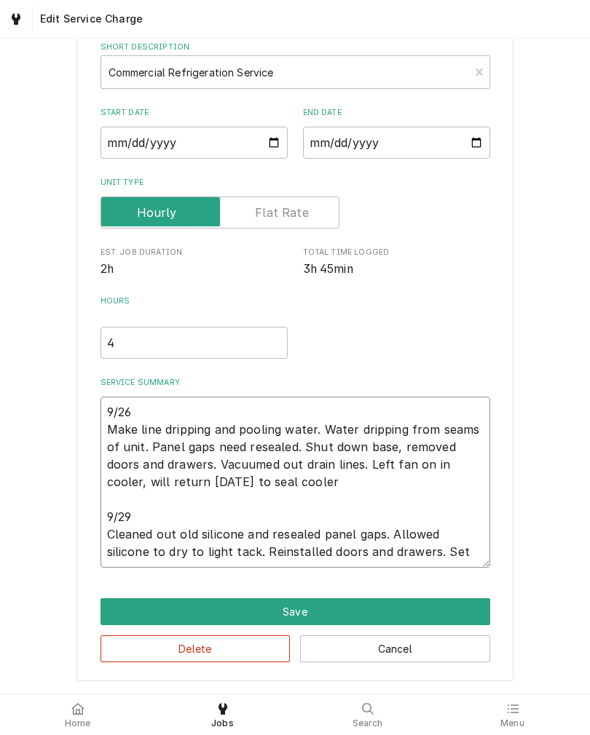
scroll to position [85, 0]
click at [472, 557] on textarea "9/26 Make line dripping and pooling water. Water dripping from seams of unit. P…" at bounding box center [294, 482] width 389 height 171
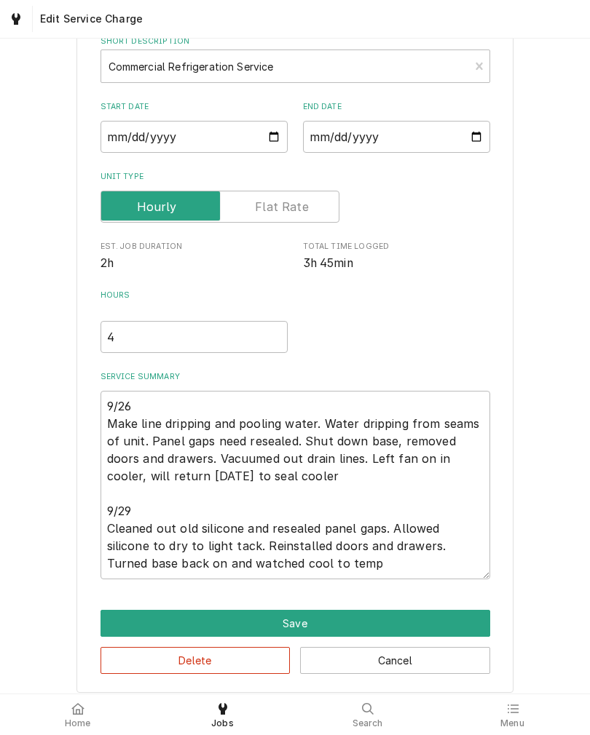
click at [494, 242] on div "Use the fields below to edit this service charge Short Description Commercial R…" at bounding box center [294, 337] width 437 height 711
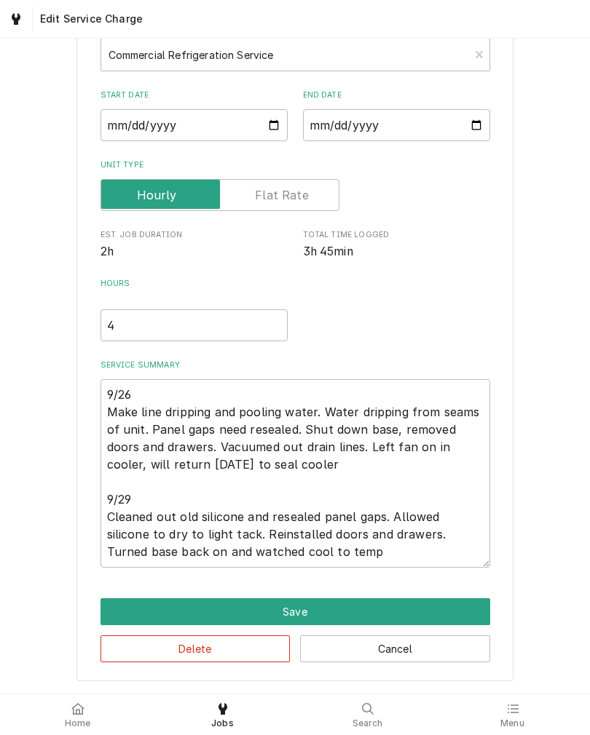
click at [426, 609] on button "Save" at bounding box center [294, 611] width 389 height 27
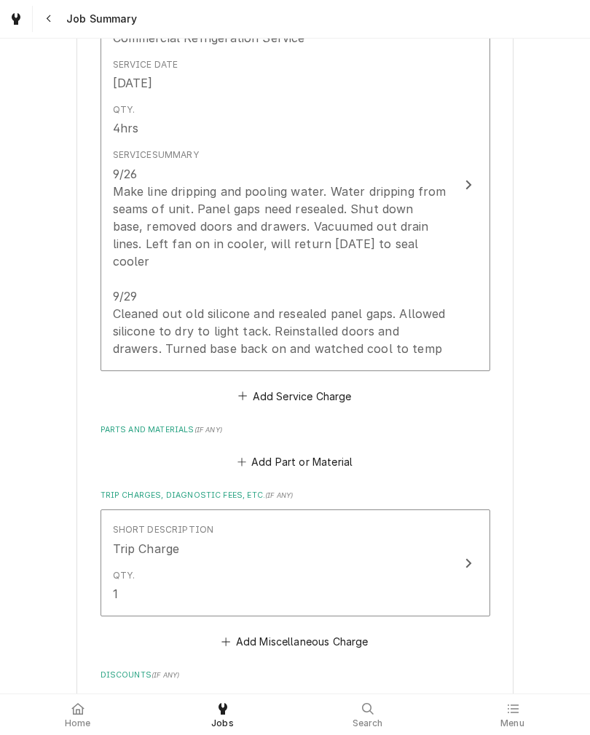
scroll to position [419, 0]
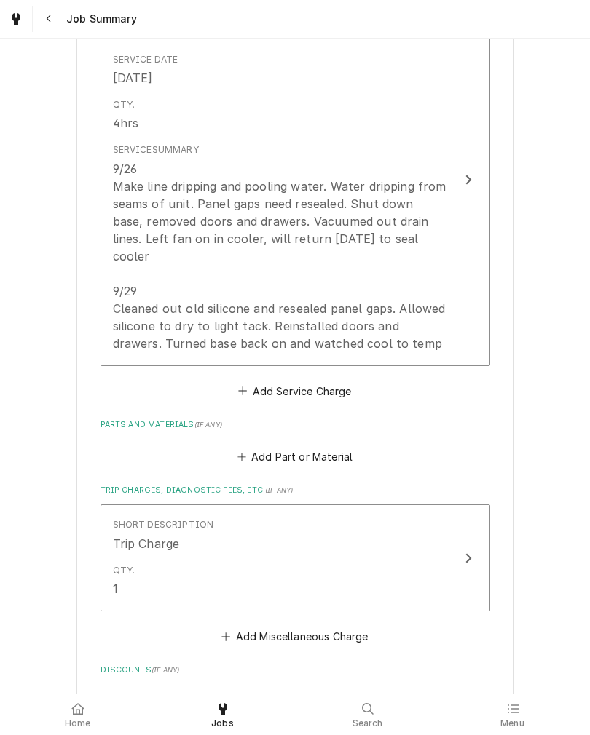
click at [342, 447] on button "Add Part or Material" at bounding box center [294, 457] width 120 height 20
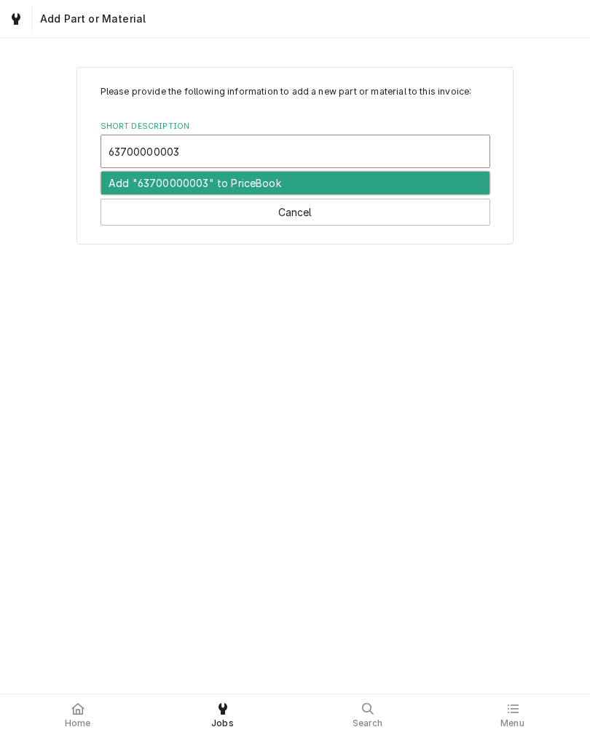
click at [306, 184] on div "Add "63700000003" to PriceBook" at bounding box center [295, 183] width 388 height 23
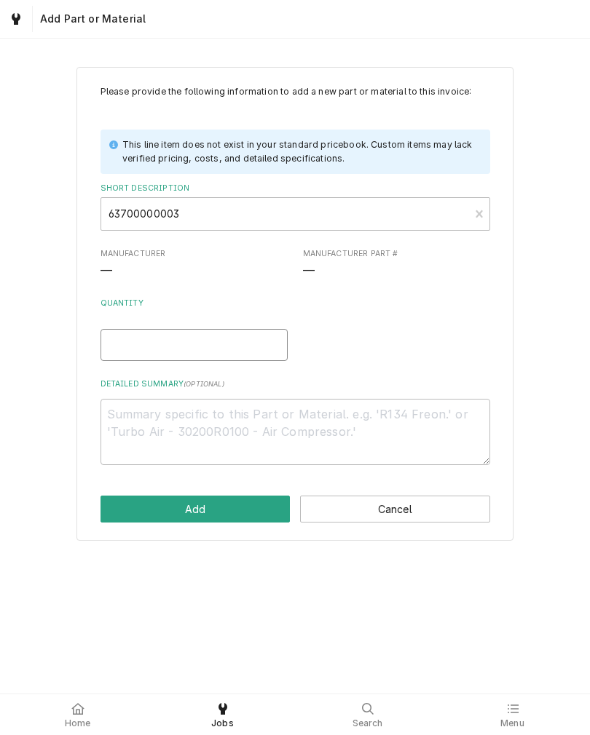
click at [215, 347] on input "Quantity" at bounding box center [193, 345] width 187 height 32
click at [143, 433] on textarea "Detailed Summary ( optional )" at bounding box center [294, 432] width 389 height 66
click at [481, 341] on div "Quantity 2" at bounding box center [294, 329] width 389 height 63
click at [231, 519] on button "Add" at bounding box center [195, 509] width 190 height 27
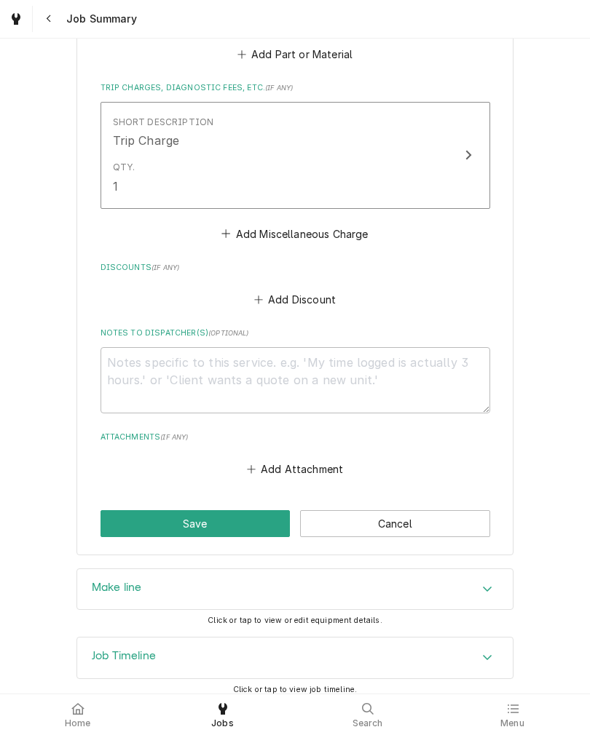
scroll to position [1123, 0]
click at [218, 515] on button "Save" at bounding box center [195, 523] width 190 height 27
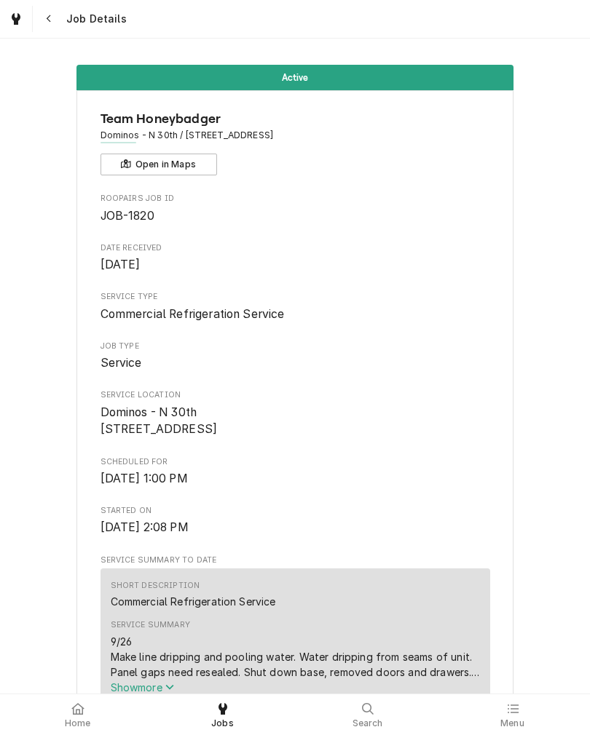
click at [69, 721] on span "Home" at bounding box center [78, 724] width 26 height 12
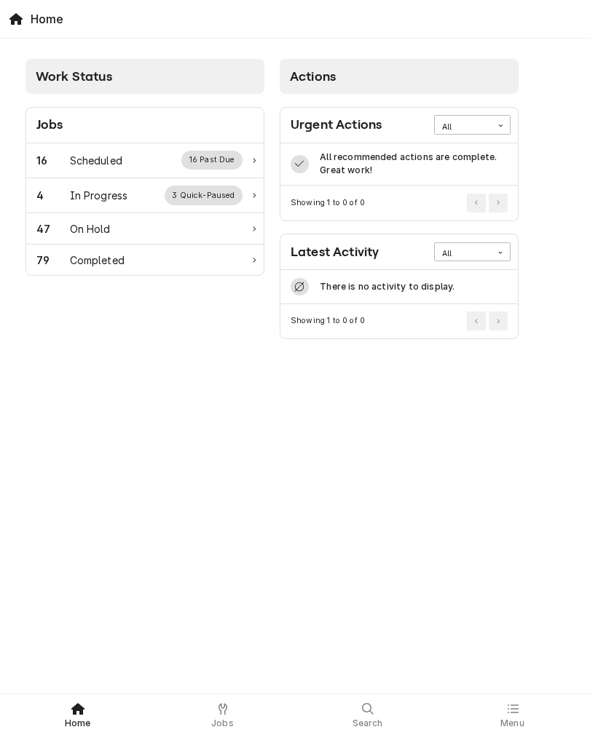
click at [198, 255] on div "79 Completed" at bounding box center [139, 260] width 206 height 15
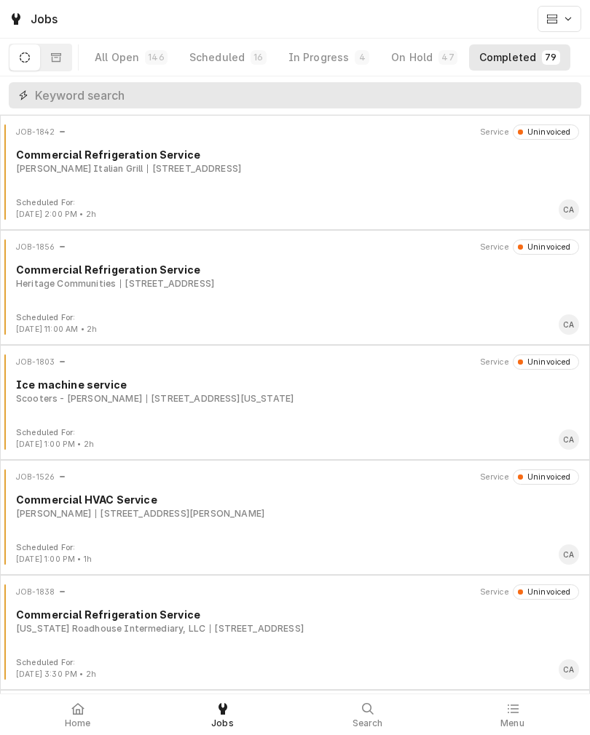
click at [274, 99] on input "Dynamic Content Wrapper" at bounding box center [304, 95] width 539 height 26
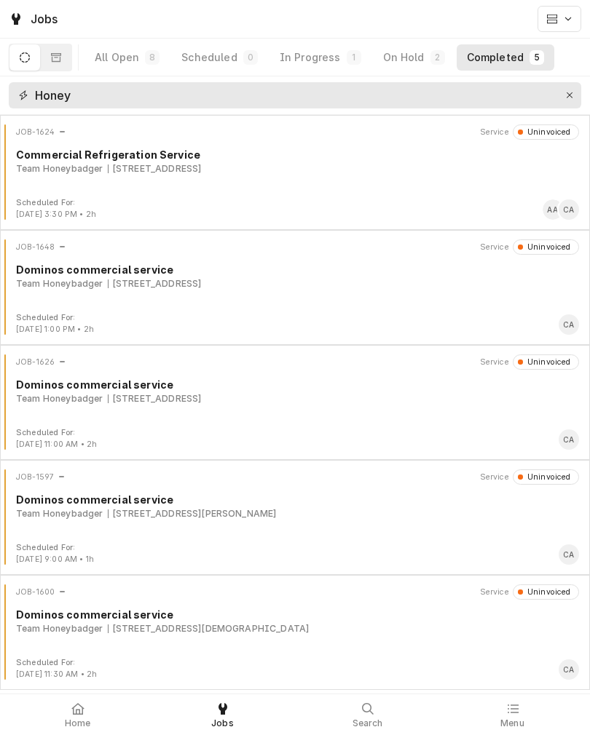
type input "Honey"
click at [311, 293] on div "JOB-1648 Service Uninvoiced Dominos commercial service Team Honeybadger 631 N S…" at bounding box center [295, 276] width 578 height 73
click at [568, 105] on button "Erase input" at bounding box center [569, 95] width 23 height 23
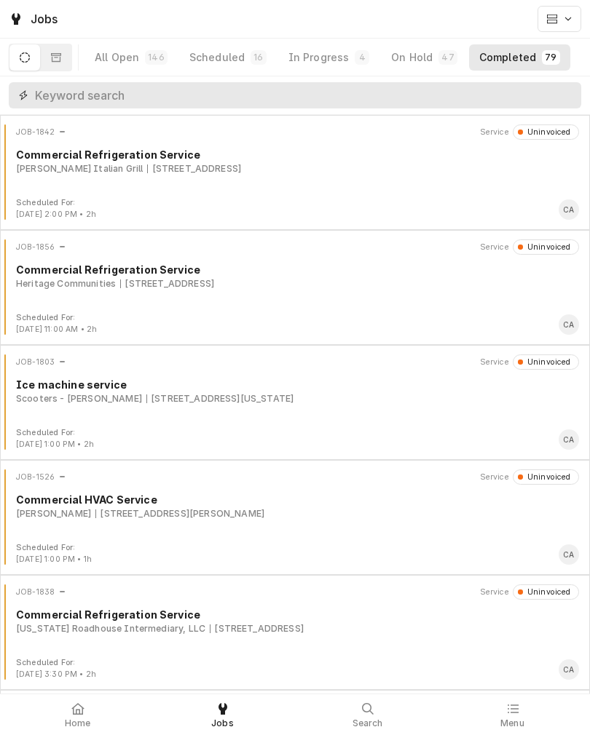
click at [571, 95] on input "Dynamic Content Wrapper" at bounding box center [304, 95] width 539 height 26
click at [80, 719] on span "Home" at bounding box center [78, 724] width 26 height 12
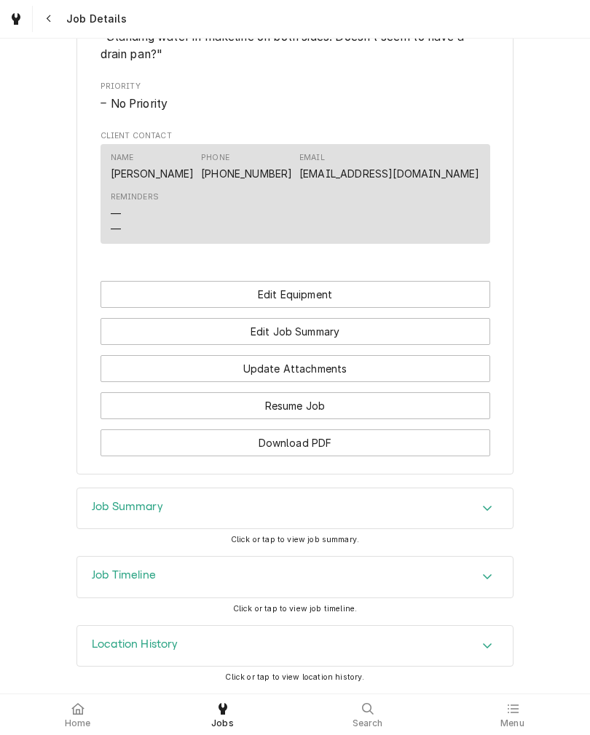
scroll to position [801, 0]
click at [479, 506] on div "Accordion Header" at bounding box center [487, 508] width 22 height 17
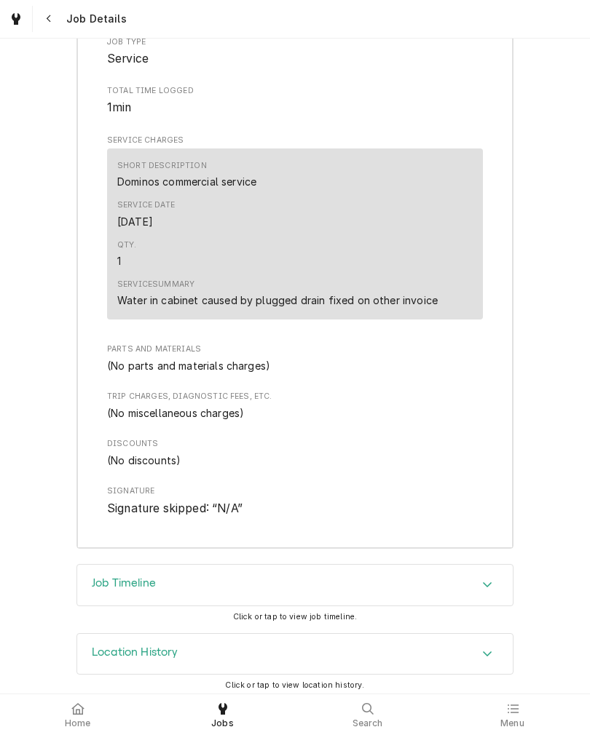
scroll to position [1380, 0]
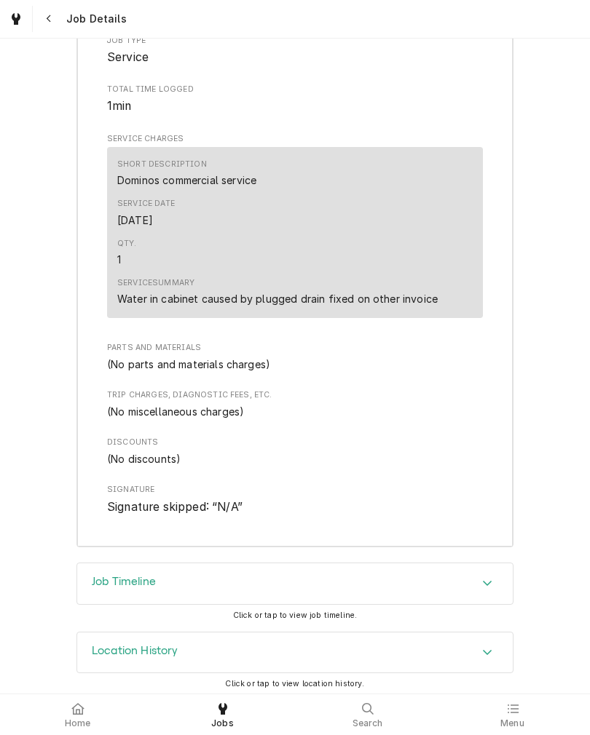
click at [470, 604] on div "Job Timeline" at bounding box center [294, 583] width 435 height 41
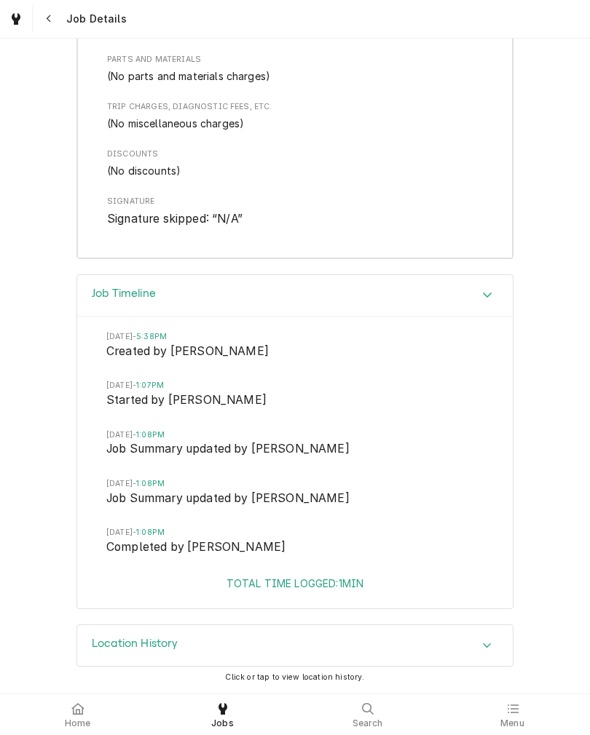
scroll to position [1703, 0]
click at [489, 644] on icon "Accordion Header" at bounding box center [487, 646] width 10 height 12
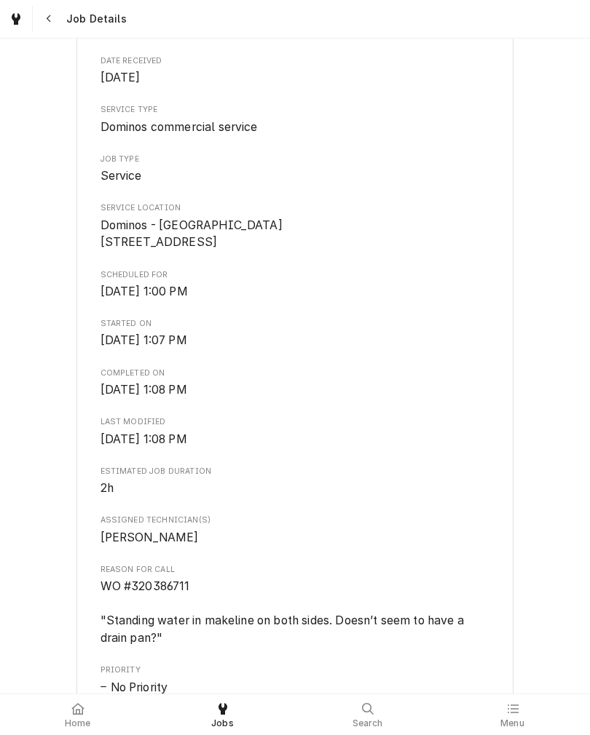
scroll to position [173, 0]
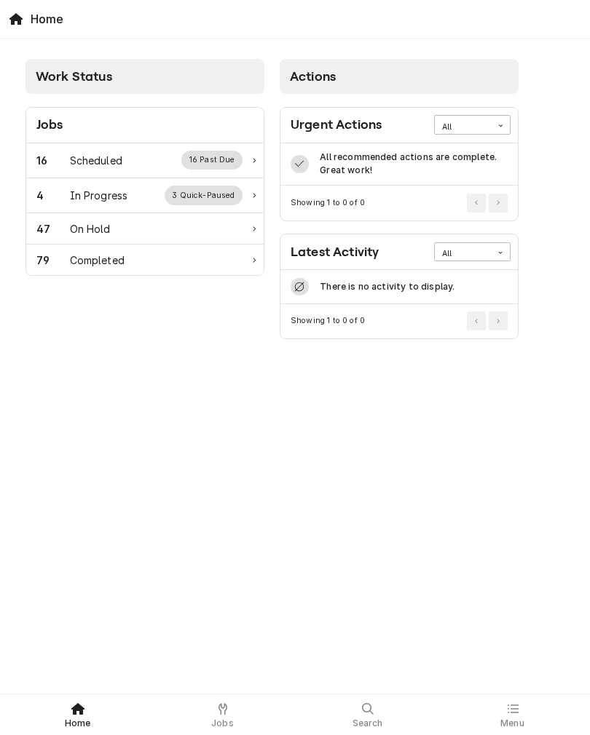
click at [133, 192] on div "4 In Progress 3 Quick-Paused" at bounding box center [139, 195] width 206 height 19
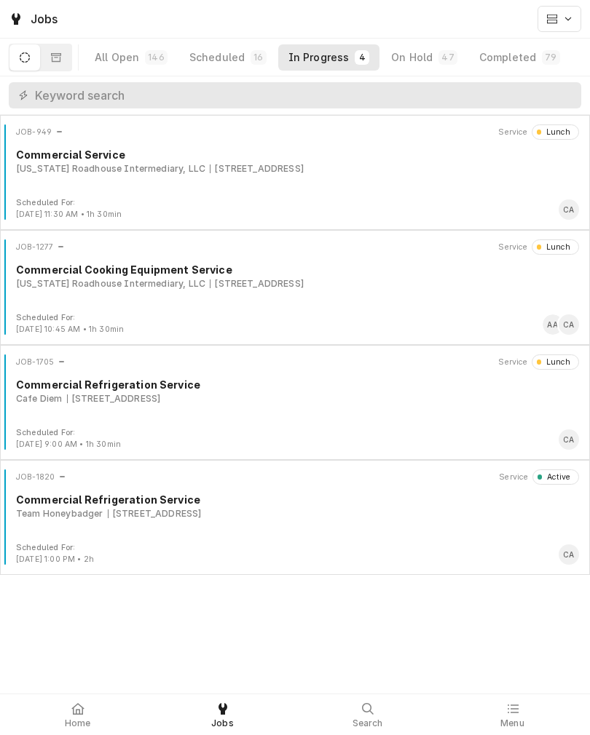
click at [326, 520] on div "Team Honeybadger 7419 N 30th St, Omaha, NE 68112" at bounding box center [297, 513] width 563 height 13
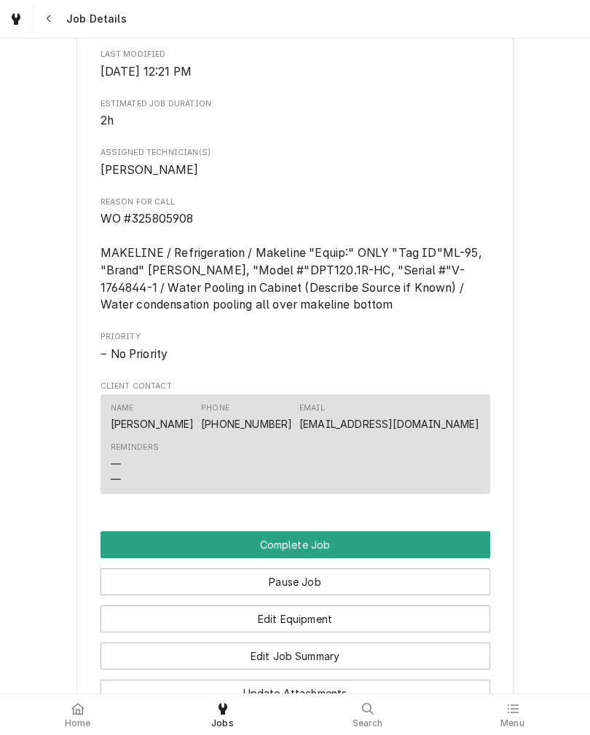
scroll to position [735, 0]
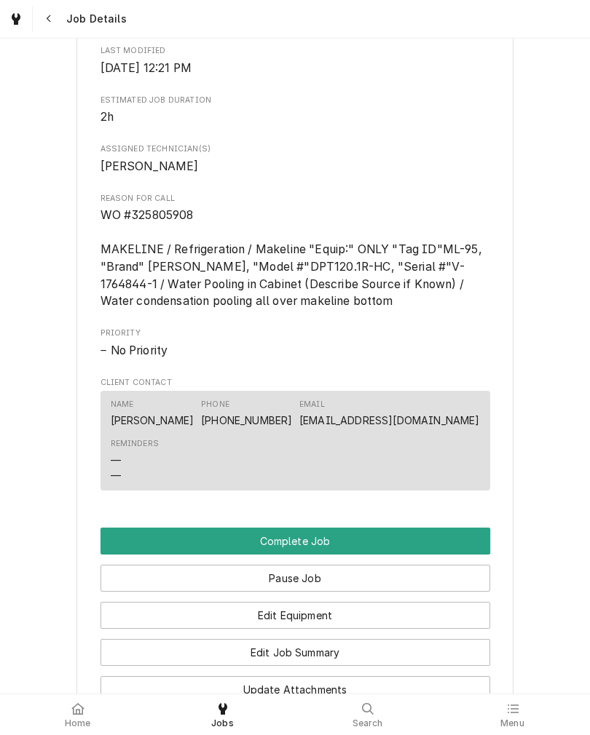
click at [412, 555] on button "Complete Job" at bounding box center [294, 541] width 389 height 27
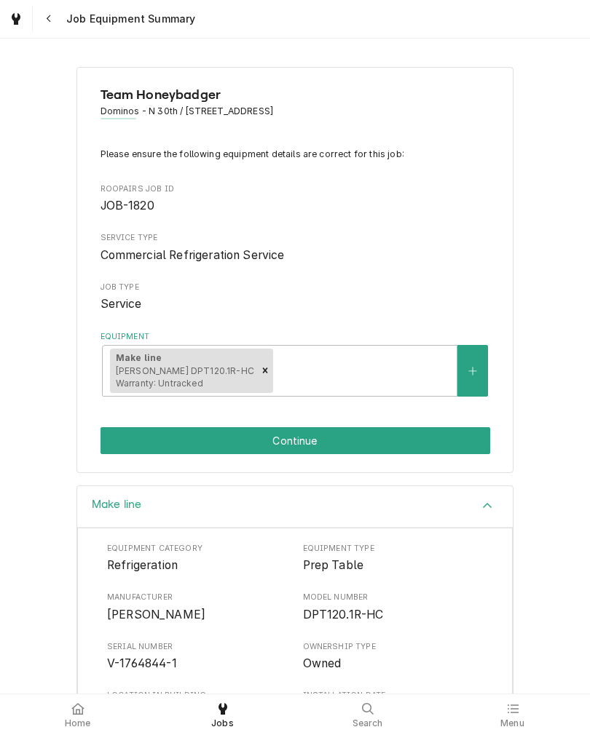
click at [401, 446] on button "Continue" at bounding box center [294, 440] width 389 height 27
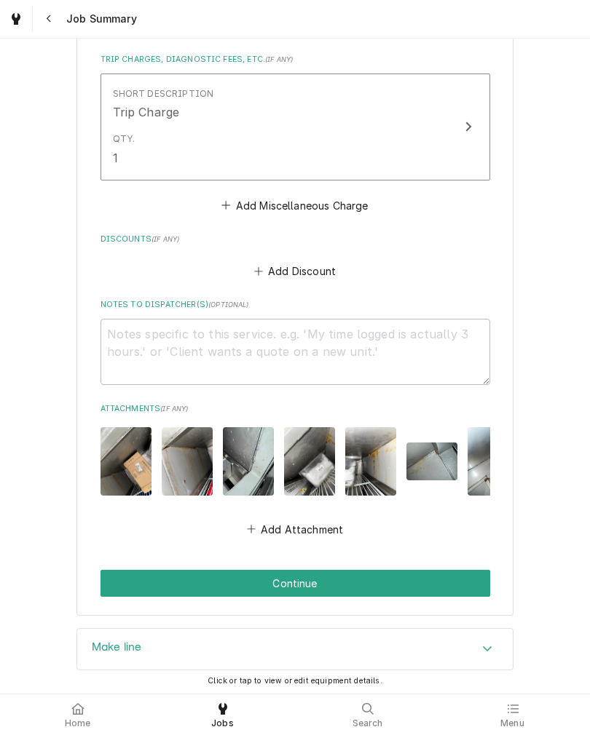
scroll to position [1163, 0]
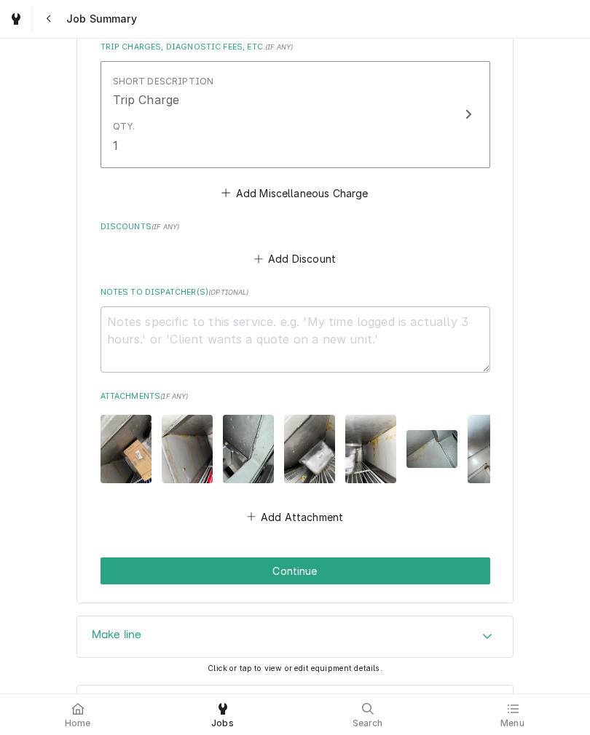
click at [120, 558] on button "Continue" at bounding box center [294, 571] width 389 height 27
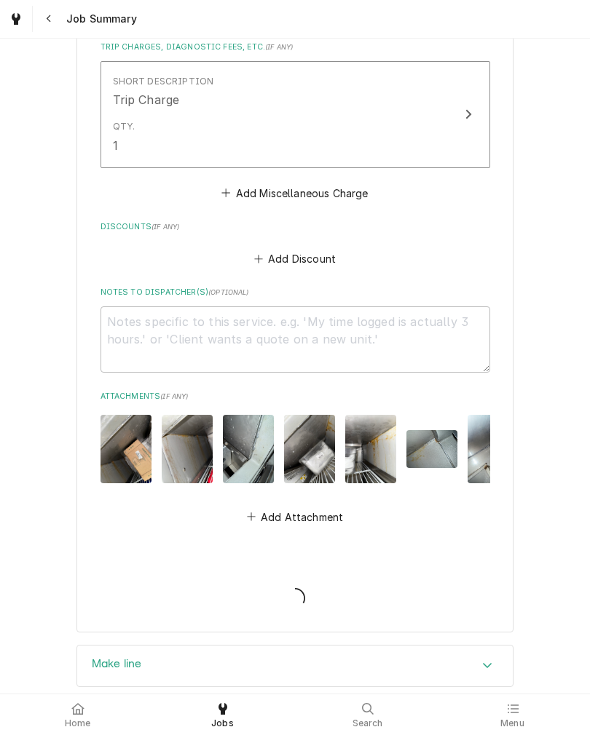
type textarea "x"
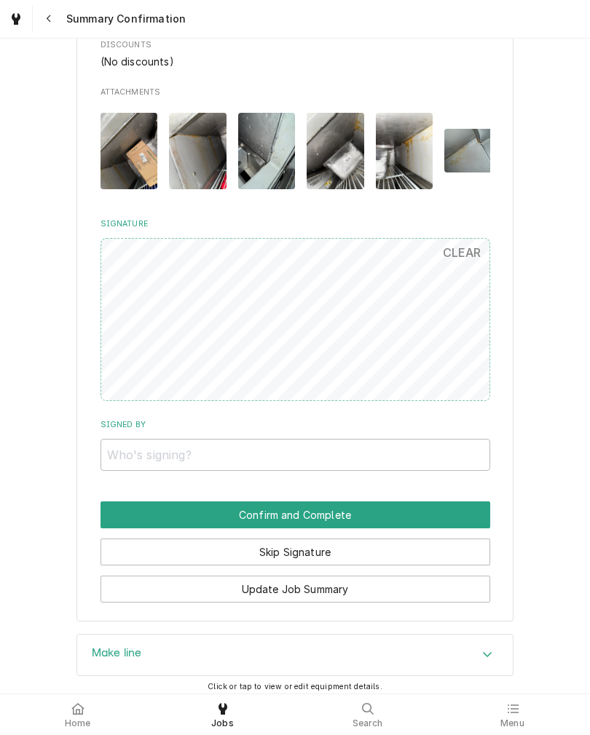
scroll to position [1094, 0]
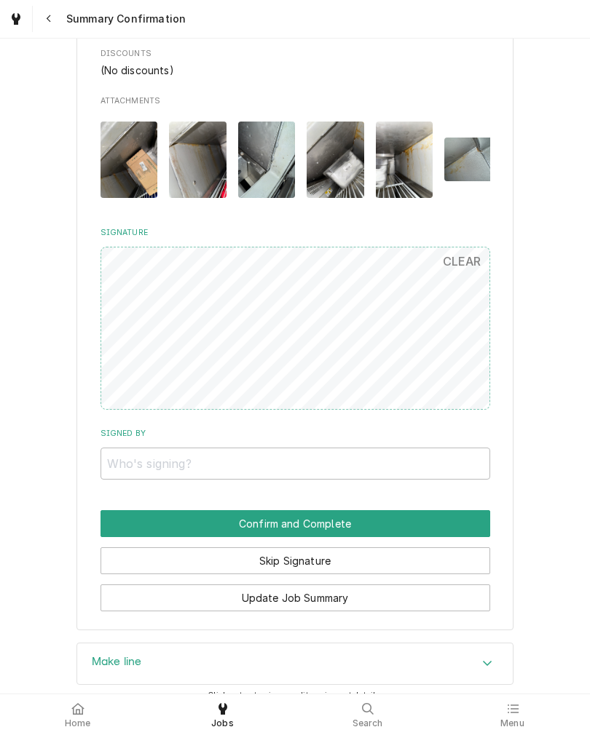
click at [465, 269] on button "CLEAR" at bounding box center [462, 261] width 56 height 29
click at [475, 267] on button "CLEAR" at bounding box center [462, 261] width 56 height 29
click at [462, 269] on button "CLEAR" at bounding box center [462, 261] width 56 height 29
click at [463, 266] on button "CLEAR" at bounding box center [462, 261] width 56 height 29
click at [460, 272] on button "CLEAR" at bounding box center [462, 261] width 56 height 29
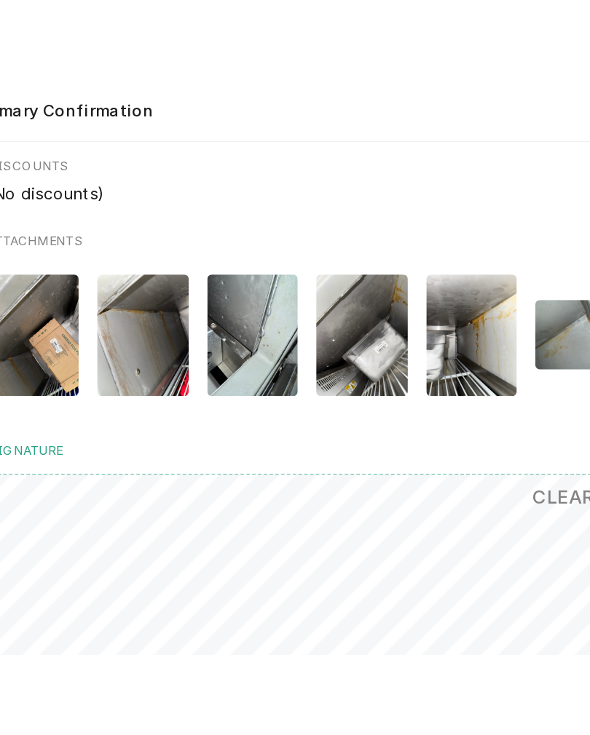
scroll to position [0, 0]
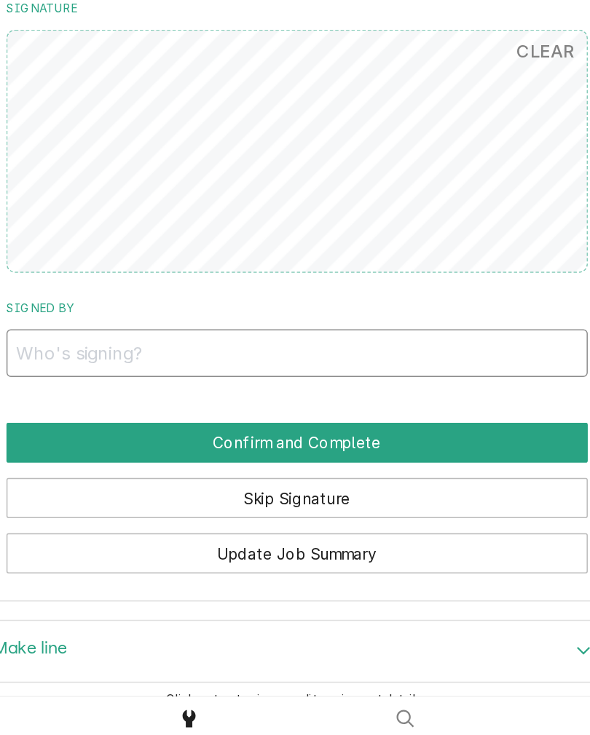
click at [336, 448] on input "Signed By" at bounding box center [294, 464] width 389 height 32
type input "Arica"
click at [309, 510] on button "Confirm and Complete" at bounding box center [294, 523] width 389 height 27
